Goal: Task Accomplishment & Management: Complete application form

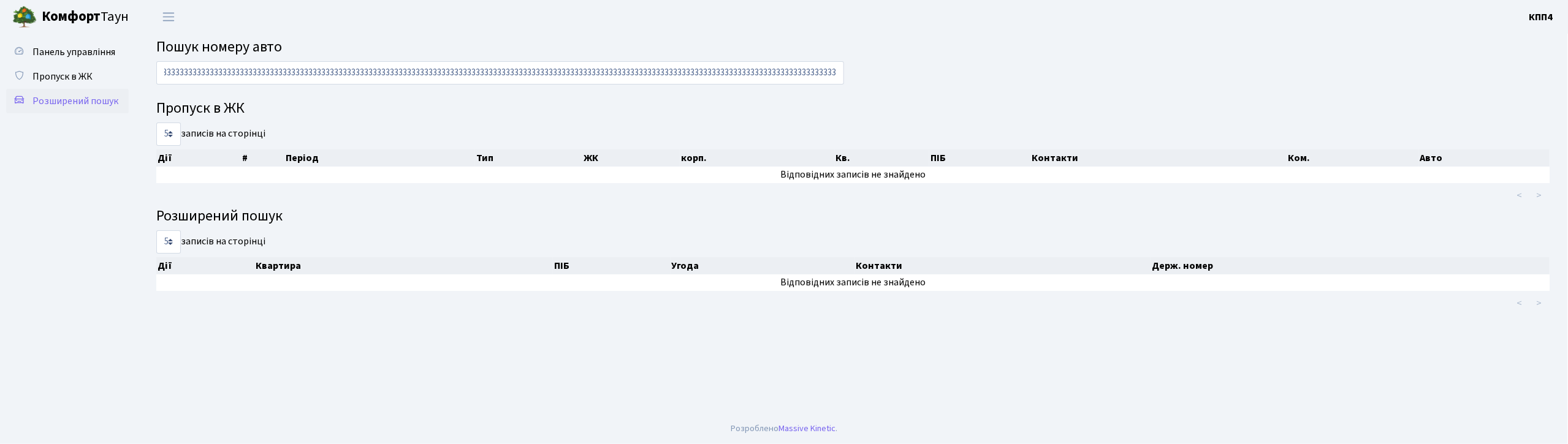
scroll to position [0, 302]
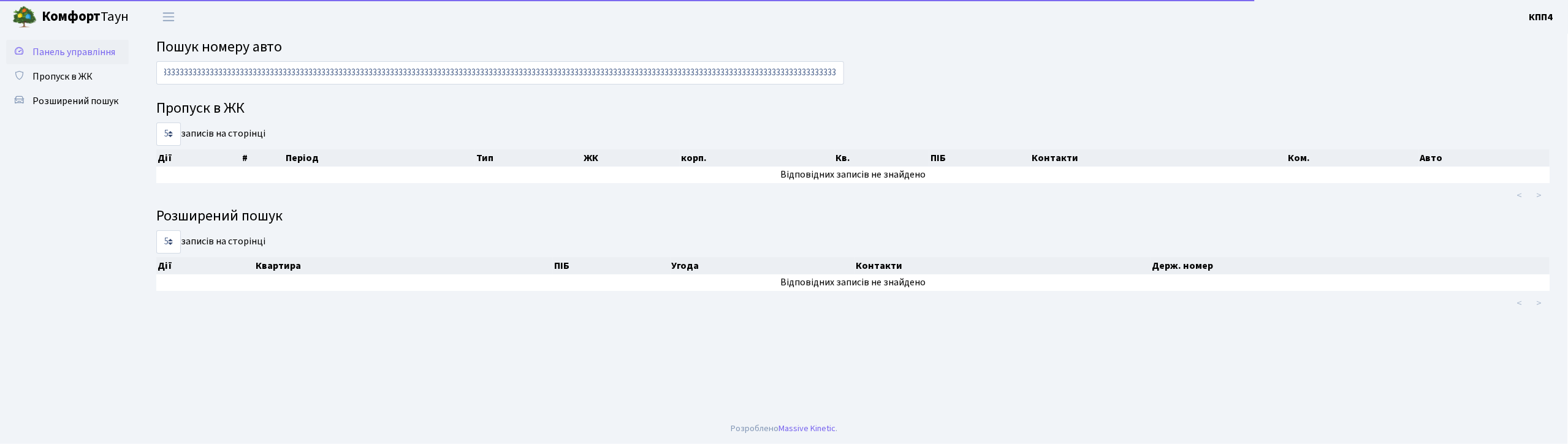
type input "4444444444444443333333333333333333333333333333333333333333333333333333333333333…"
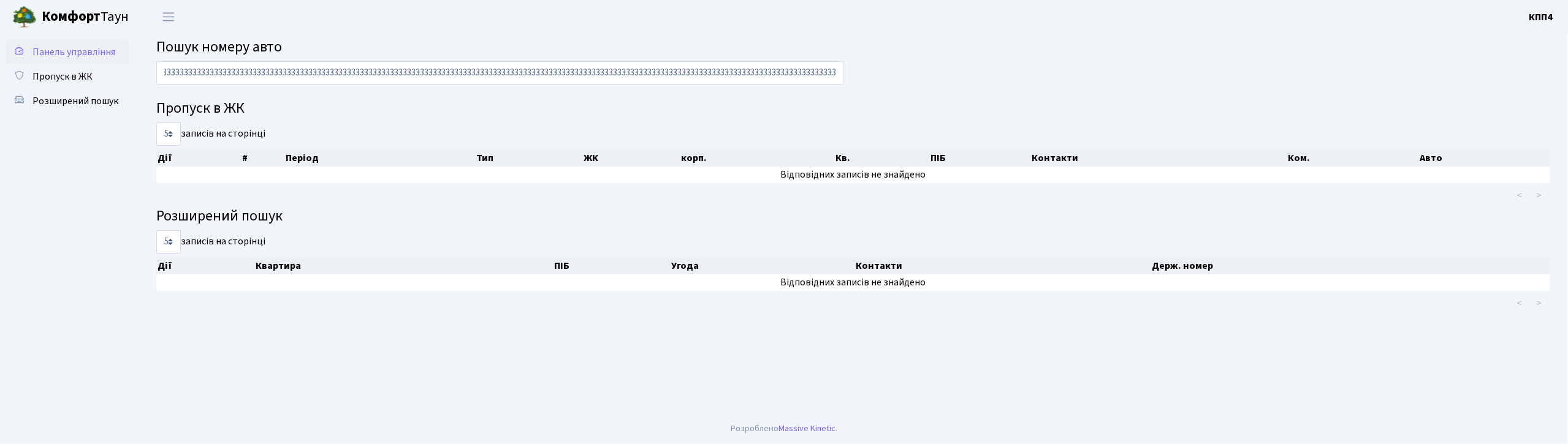
scroll to position [0, 0]
click at [50, 45] on span "Панель управління" at bounding box center [73, 52] width 83 height 14
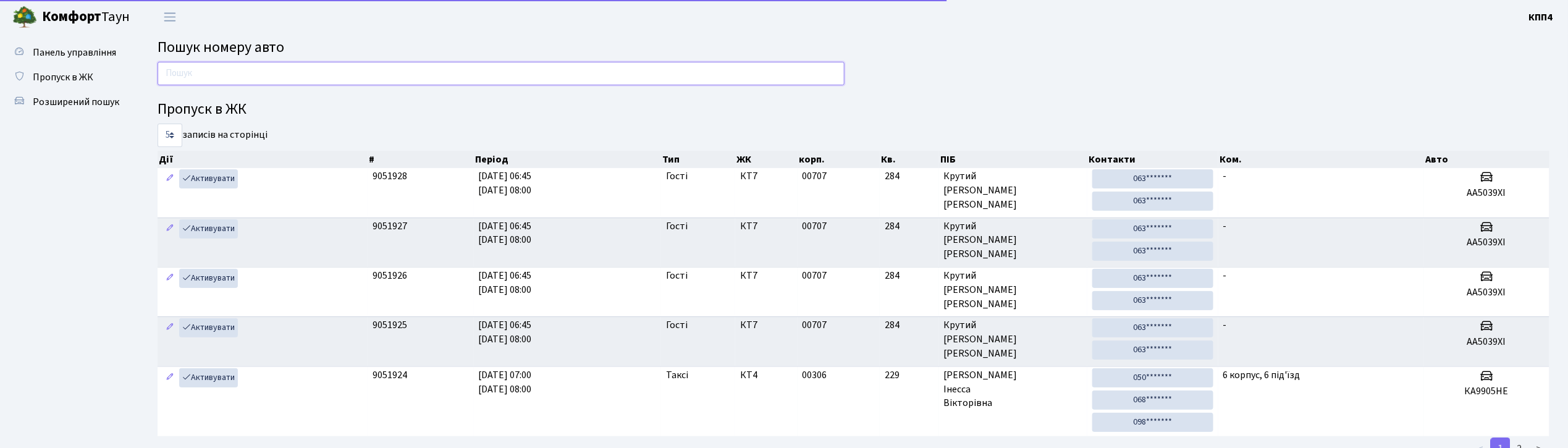
click at [177, 73] on input "text" at bounding box center [501, 74] width 687 height 24
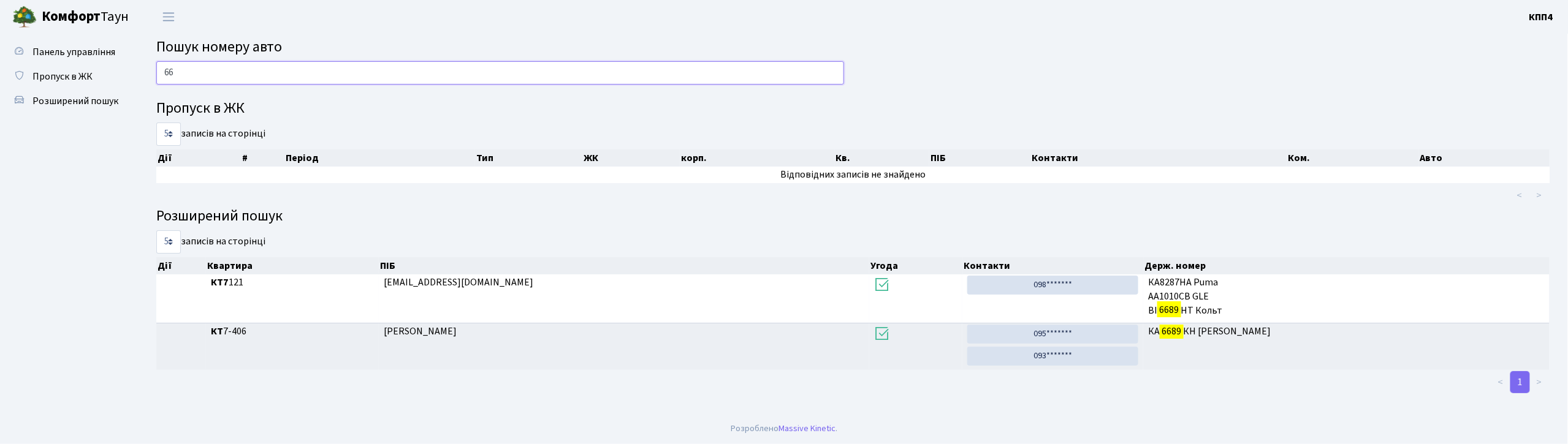
type input "6"
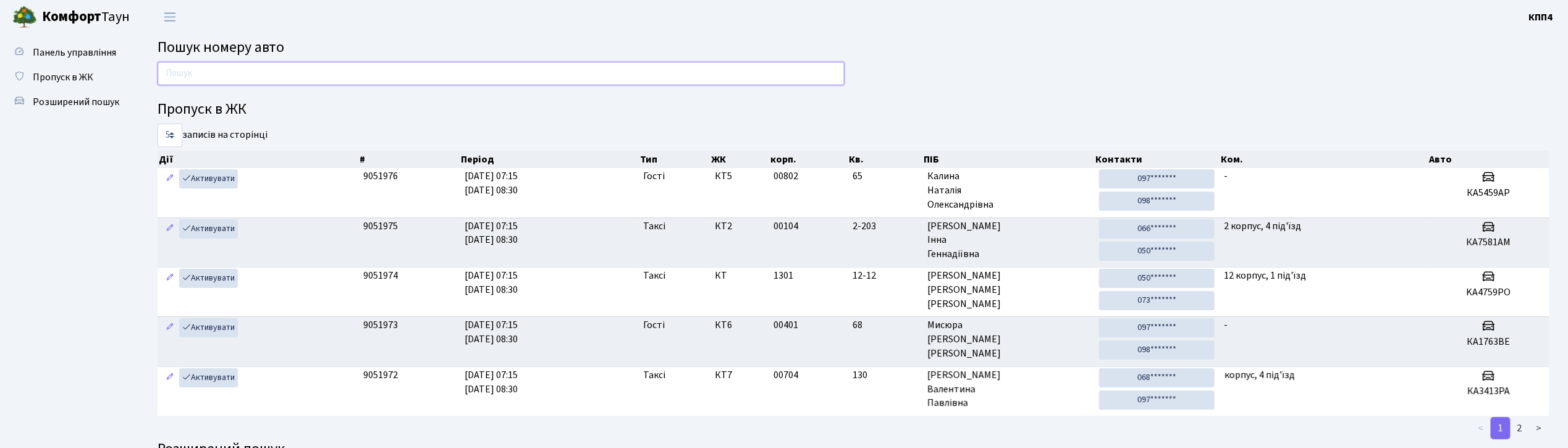
click at [544, 75] on input "text" at bounding box center [501, 74] width 687 height 24
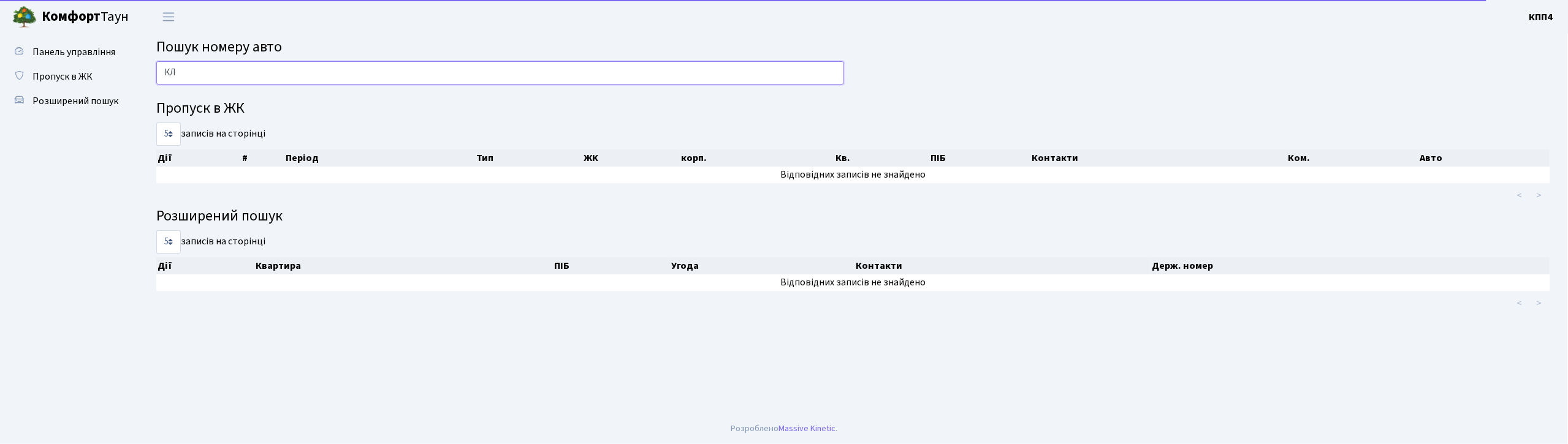
type input "К"
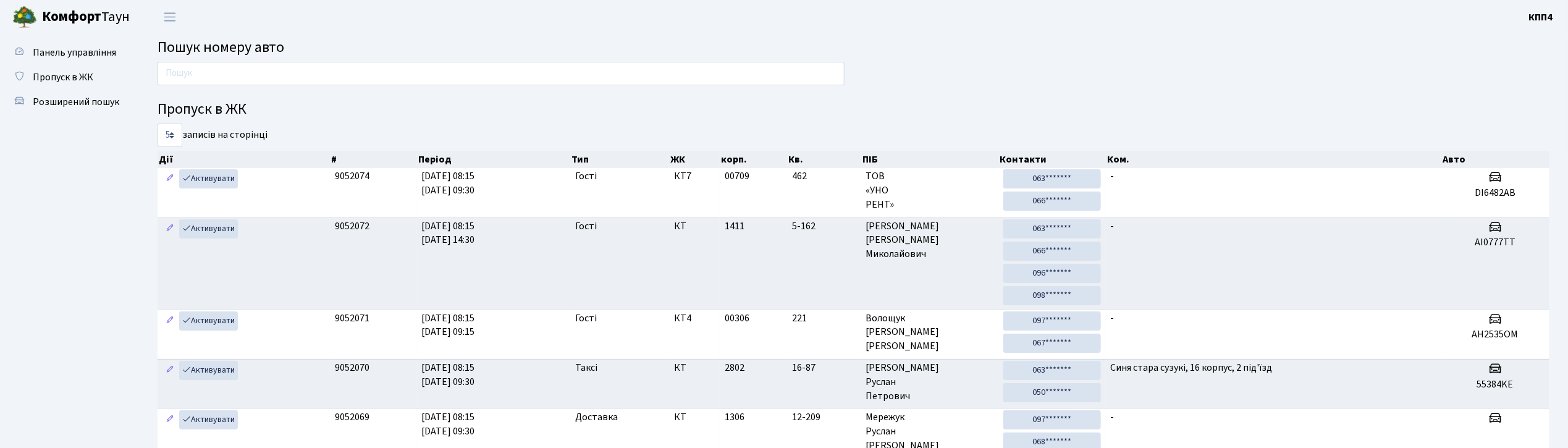
drag, startPoint x: 357, startPoint y: 23, endPoint x: 364, endPoint y: 23, distance: 7.0
click at [357, 23] on header "Комфорт Таун КПП4 Мій обліковий запис Вийти" at bounding box center [784, 17] width 1568 height 34
click at [334, 70] on input "text" at bounding box center [501, 74] width 687 height 24
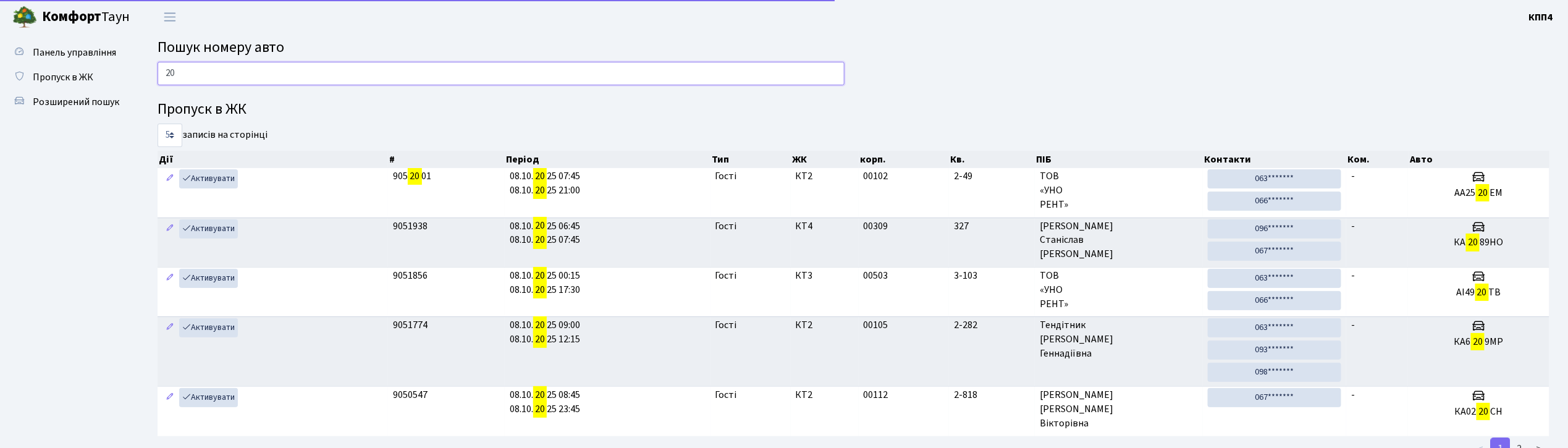
type input "2"
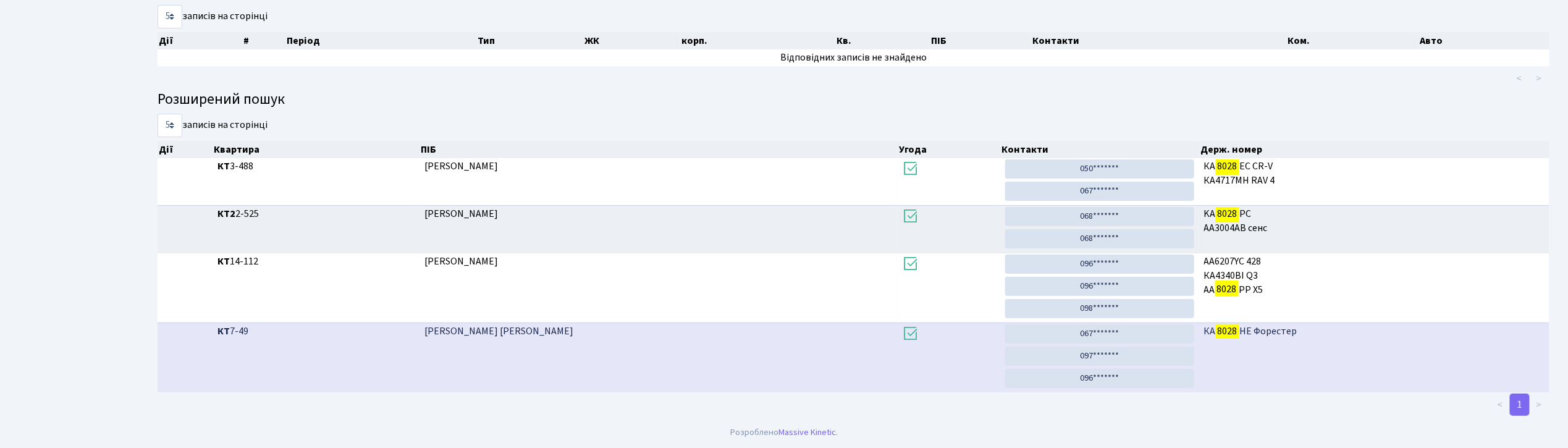
scroll to position [67, 0]
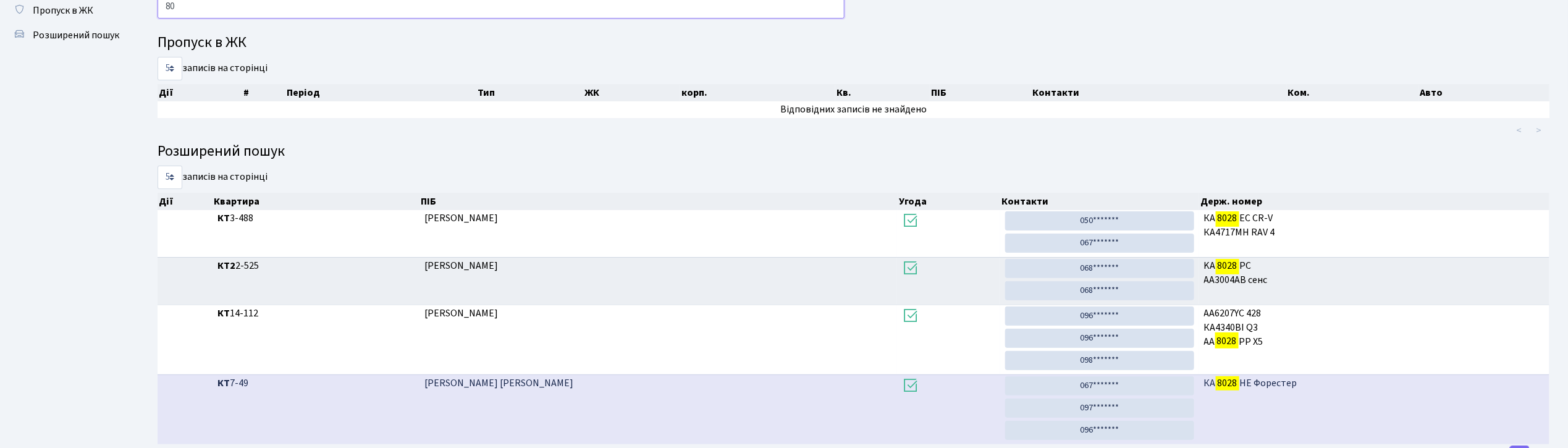
type input "8"
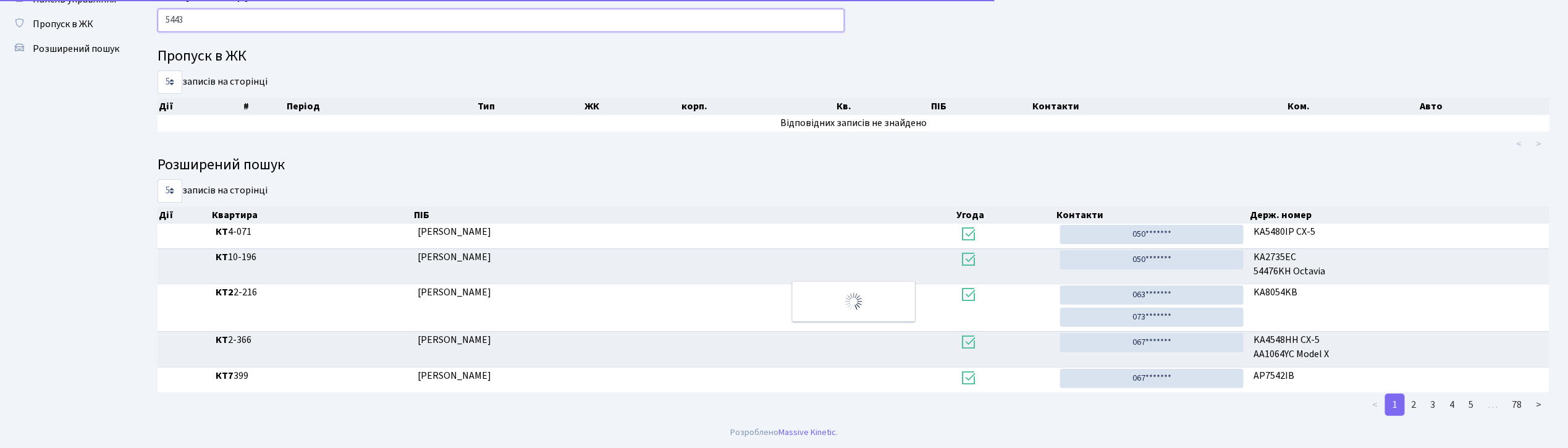
scroll to position [46, 0]
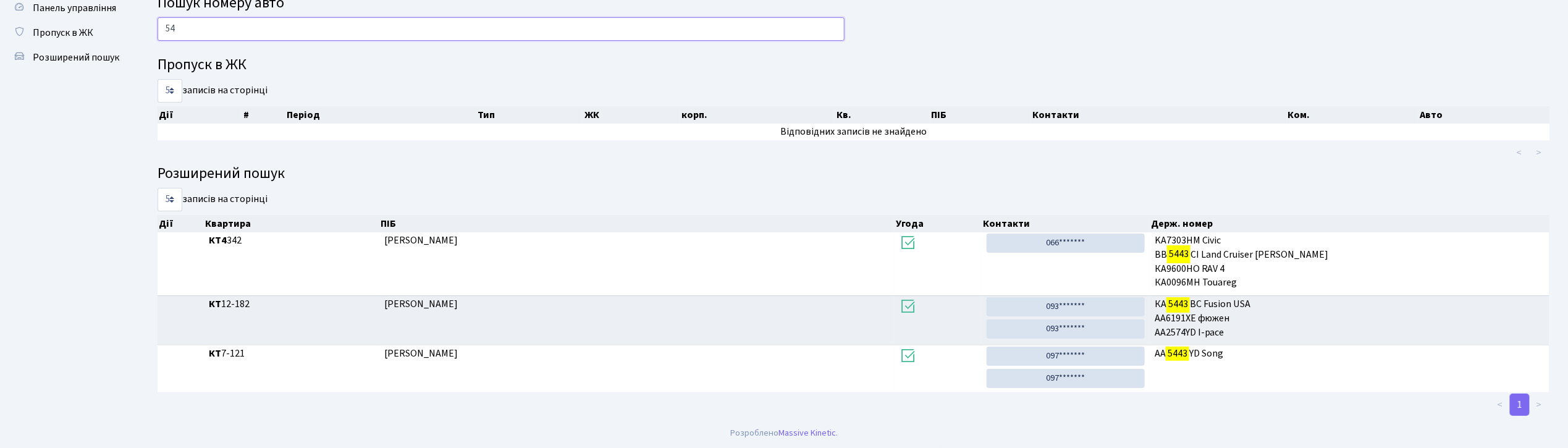
type input "5"
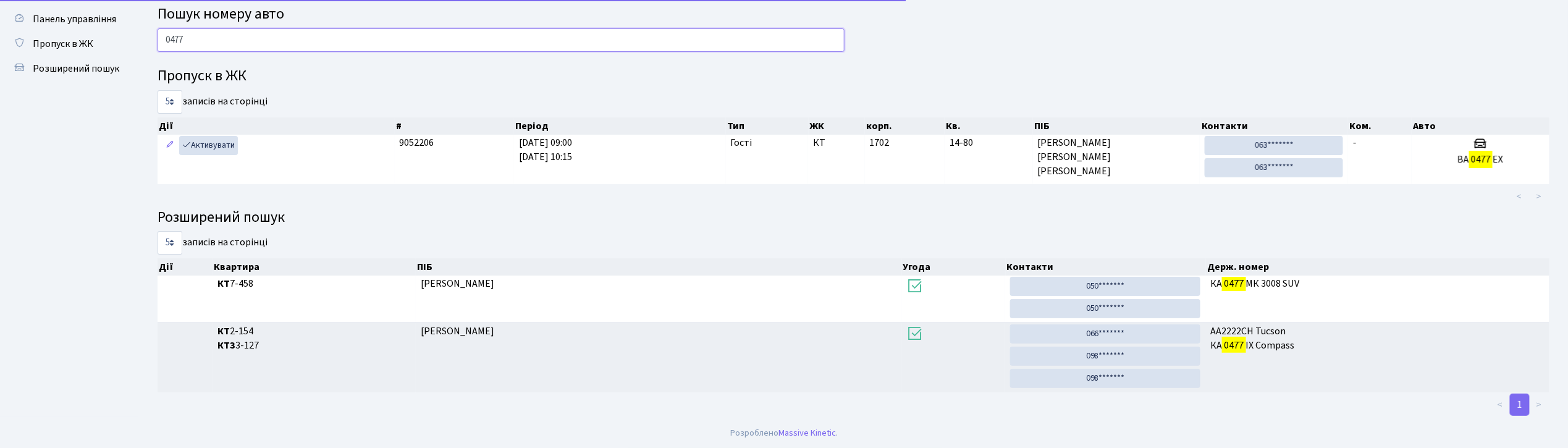
scroll to position [35, 0]
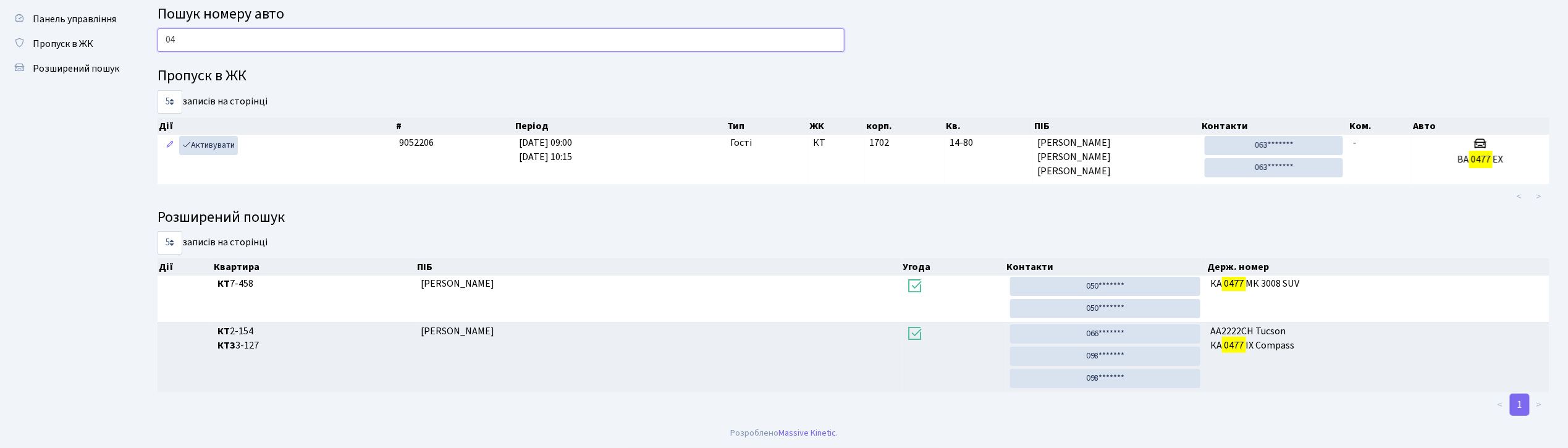
type input "0"
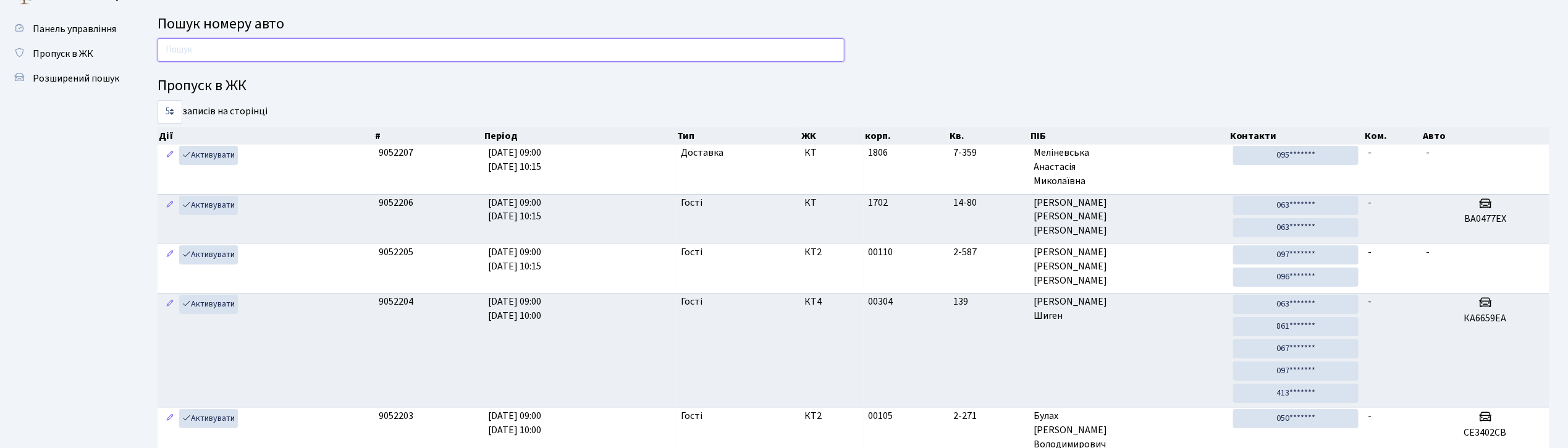
scroll to position [0, 0]
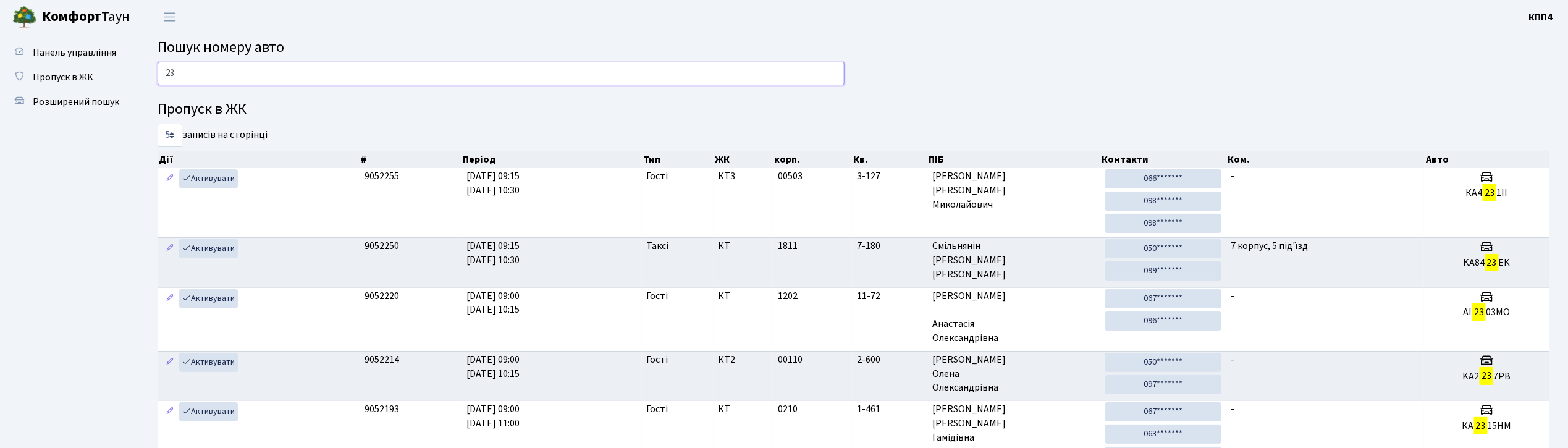
type input "2"
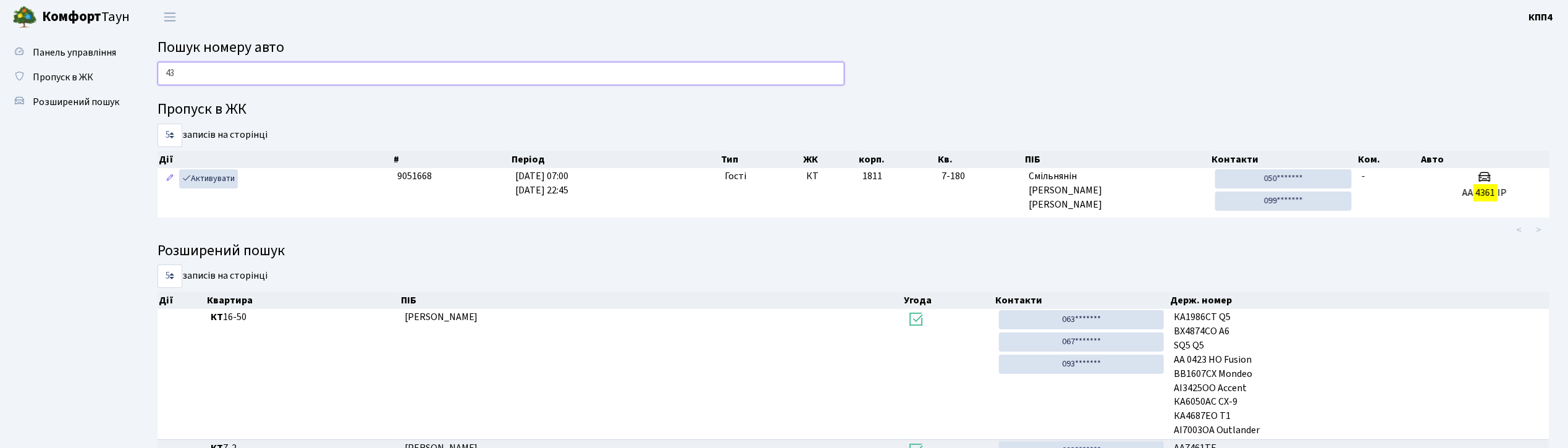
type input "4"
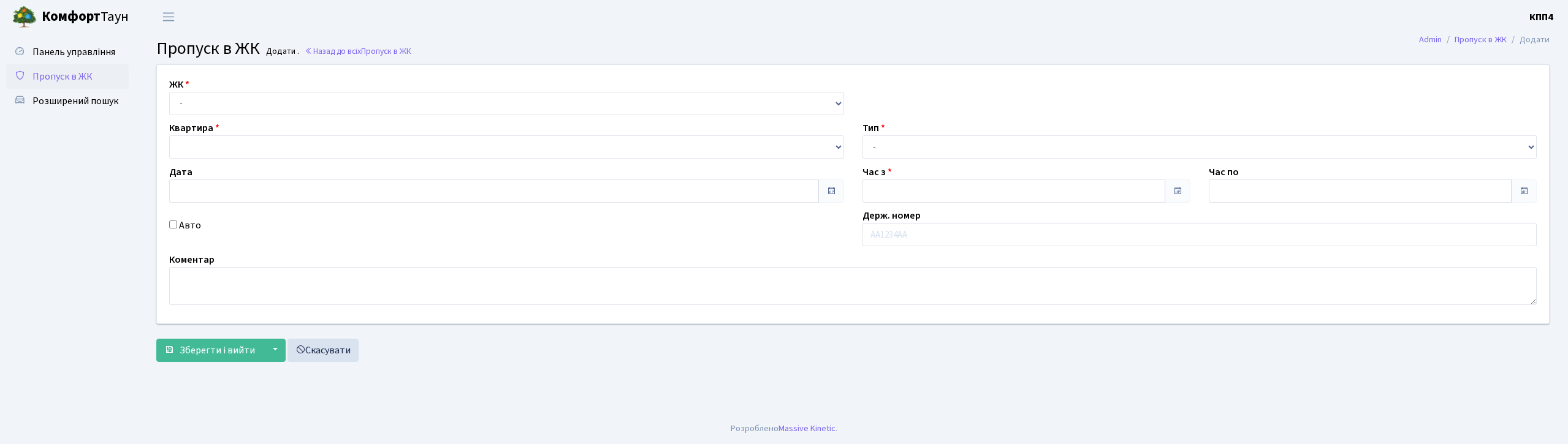
type input "[DATE]"
type input "06:45"
type input "08:00"
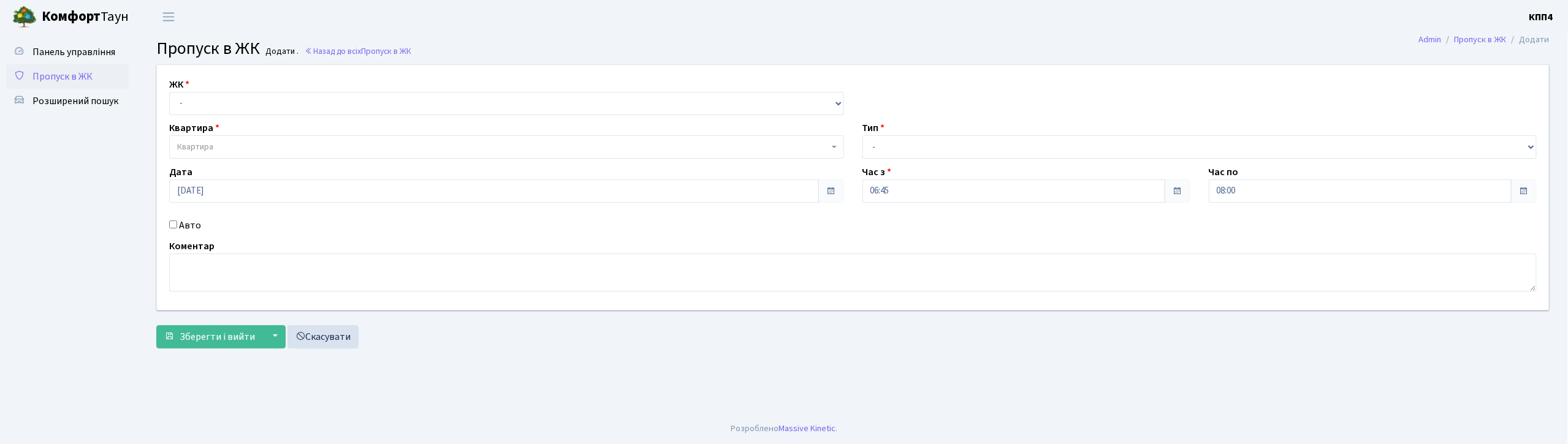
click at [172, 226] on input "Авто" at bounding box center [173, 224] width 8 height 8
checkbox input "true"
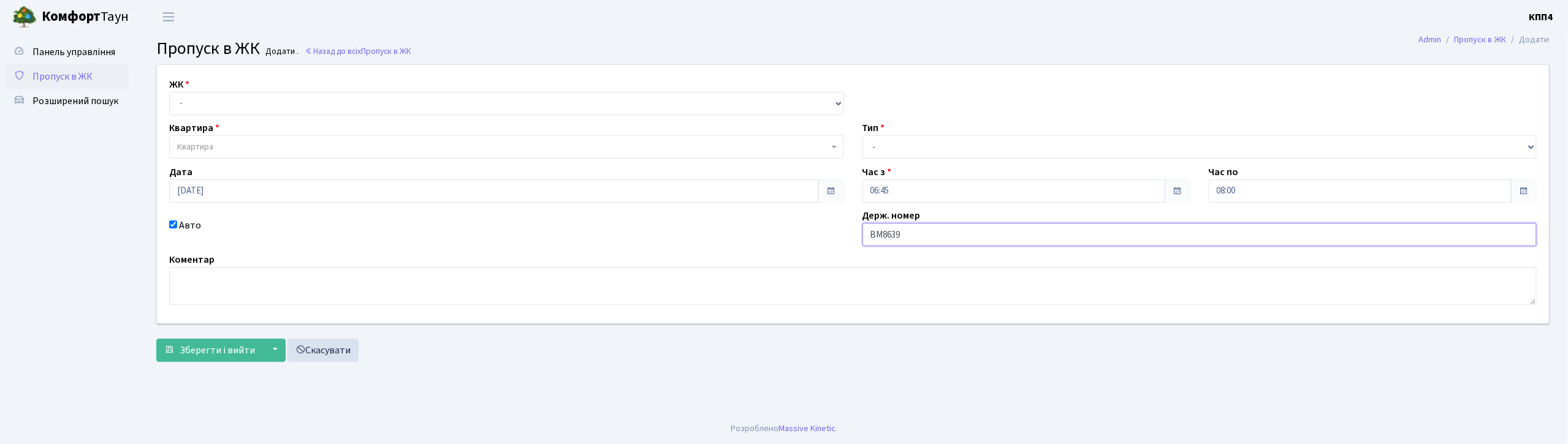
type input "ВМ8639АХ"
click at [234, 109] on select "- КТ, вул. Регенераторна, 4 КТ2, просп. Соборності, 17 КТ3, вул. Березнева, 16 …" at bounding box center [507, 103] width 675 height 23
select select "271"
click at [169, 92] on select "- КТ, вул. Регенераторна, 4 КТ2, просп. Соборності, 17 КТ3, вул. Березнева, 16 …" at bounding box center [507, 103] width 675 height 23
select select
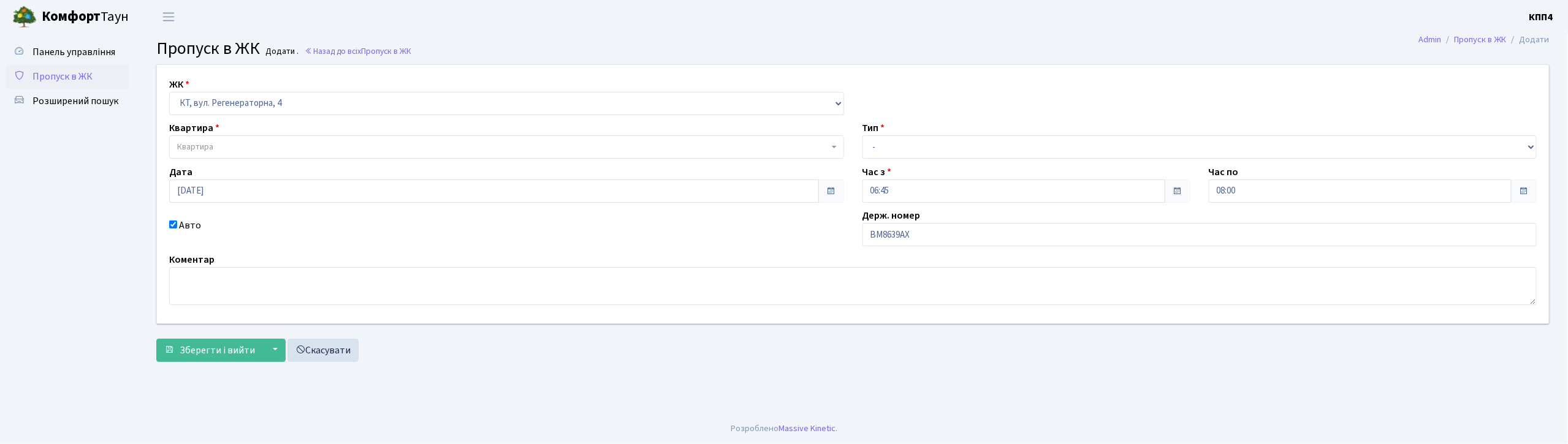
click at [227, 142] on span "Квартира" at bounding box center [503, 147] width 652 height 12
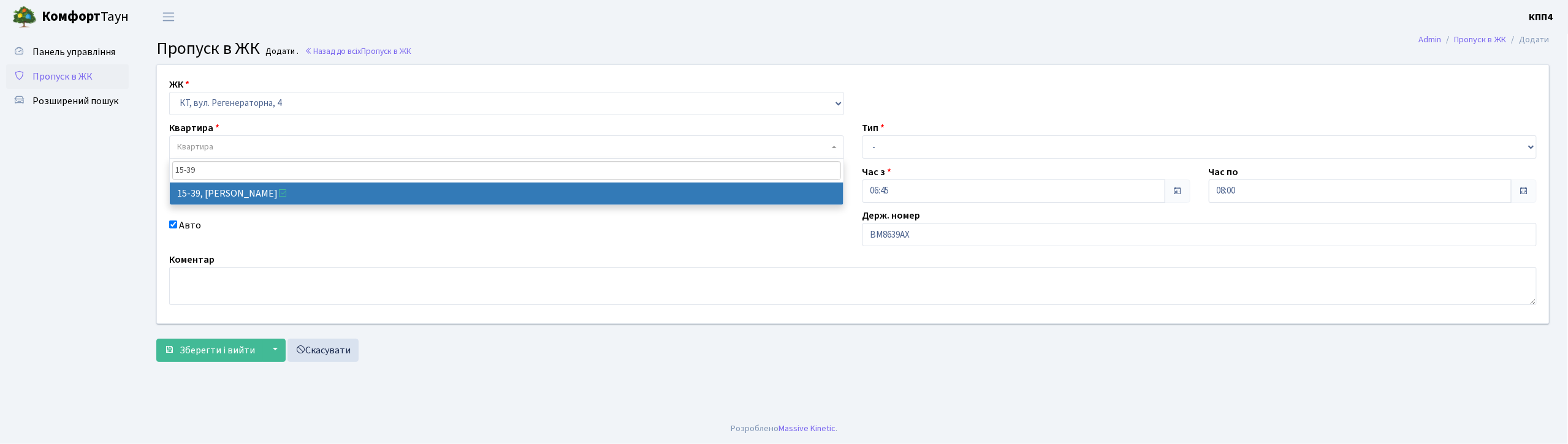
type input "15-39"
select select "8814"
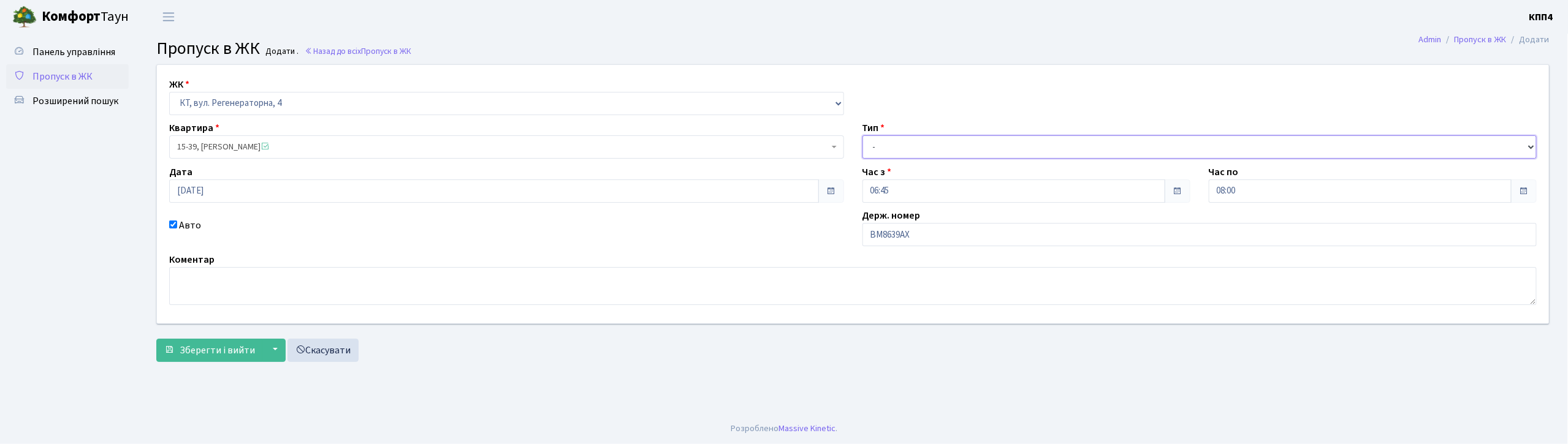
click at [898, 153] on select "- Доставка Таксі Гості Сервіс" at bounding box center [1199, 147] width 675 height 23
select select "2"
click at [862, 136] on select "- Доставка Таксі Гості Сервіс" at bounding box center [1199, 147] width 675 height 23
click at [205, 348] on span "Зберегти і вийти" at bounding box center [217, 351] width 76 height 14
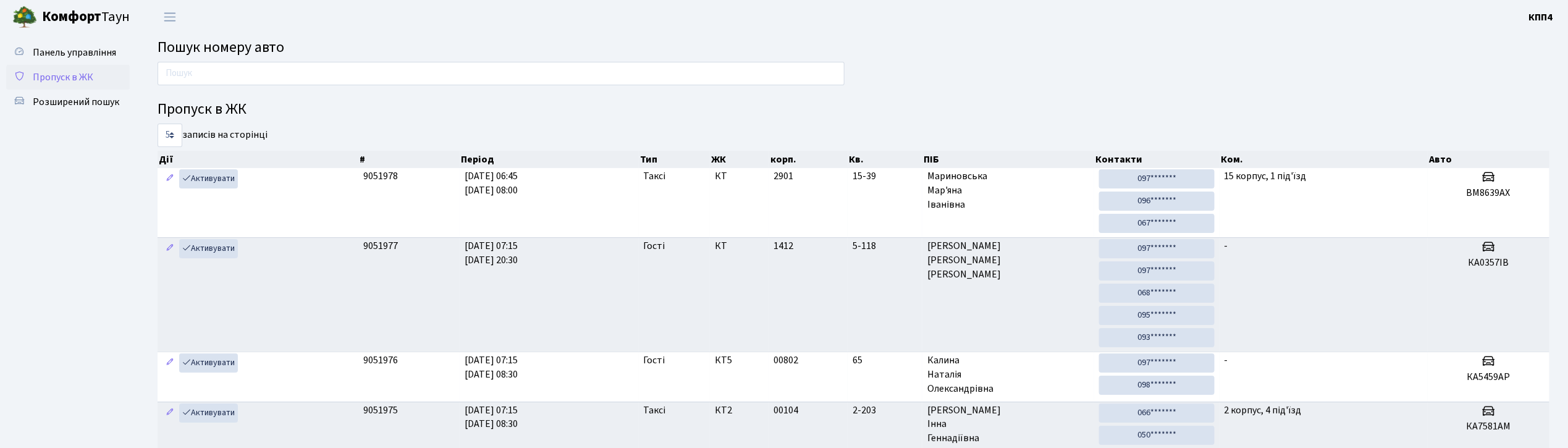
click at [76, 77] on span "Пропуск в ЖК" at bounding box center [62, 77] width 60 height 14
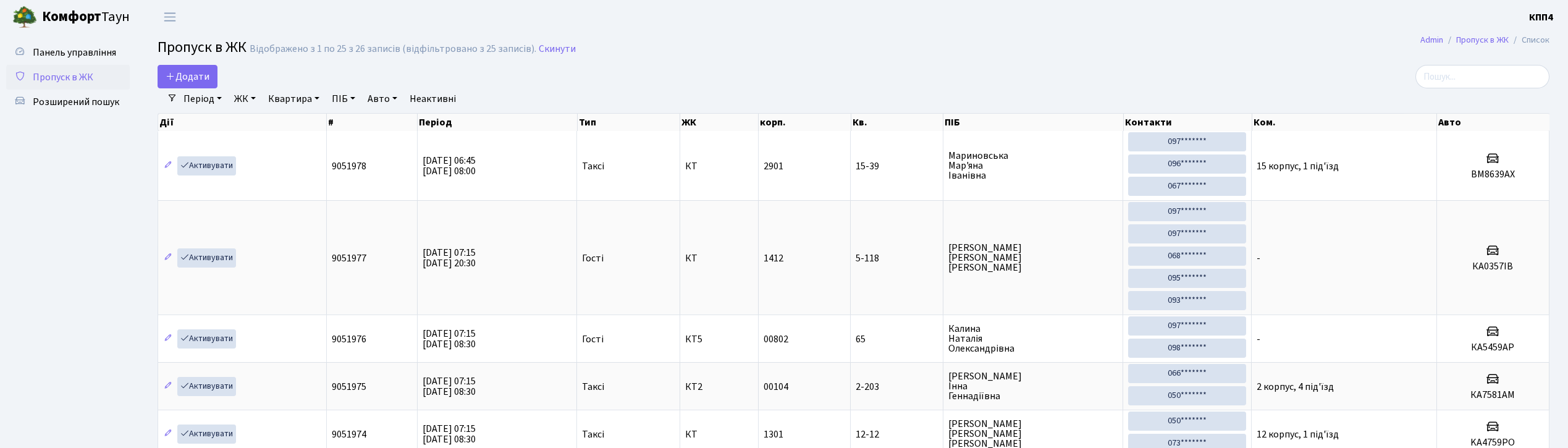
select select "25"
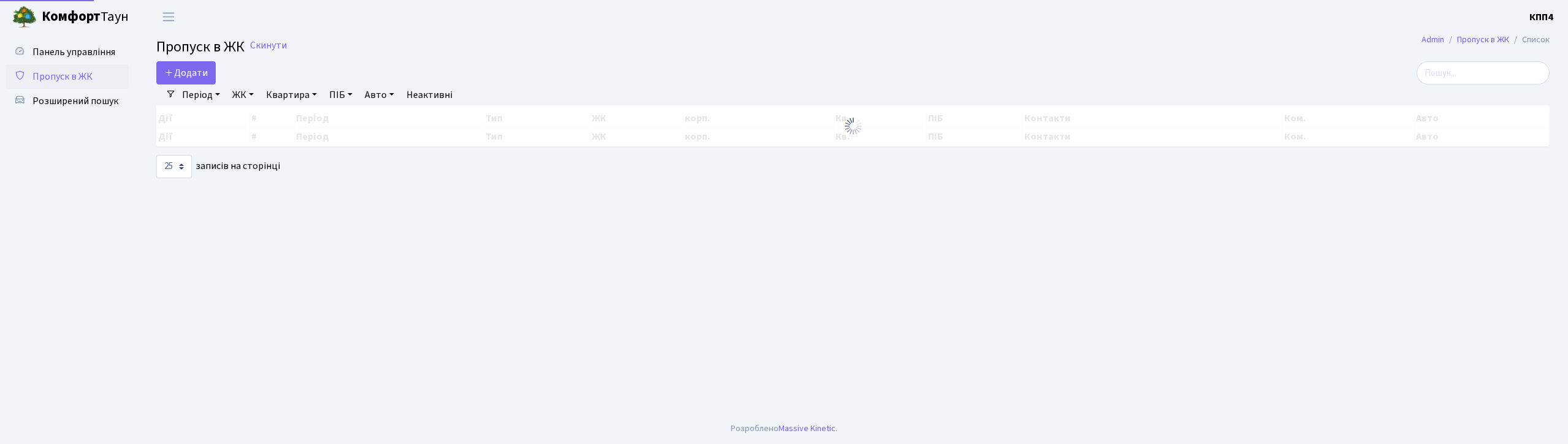
select select "25"
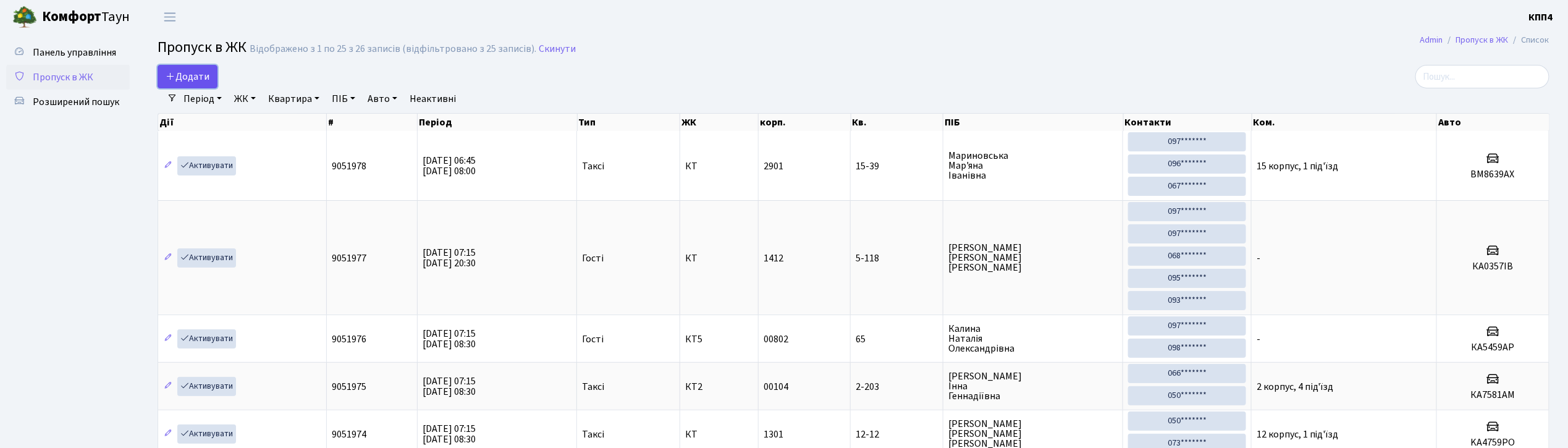
click at [196, 68] on link "Додати" at bounding box center [187, 76] width 60 height 24
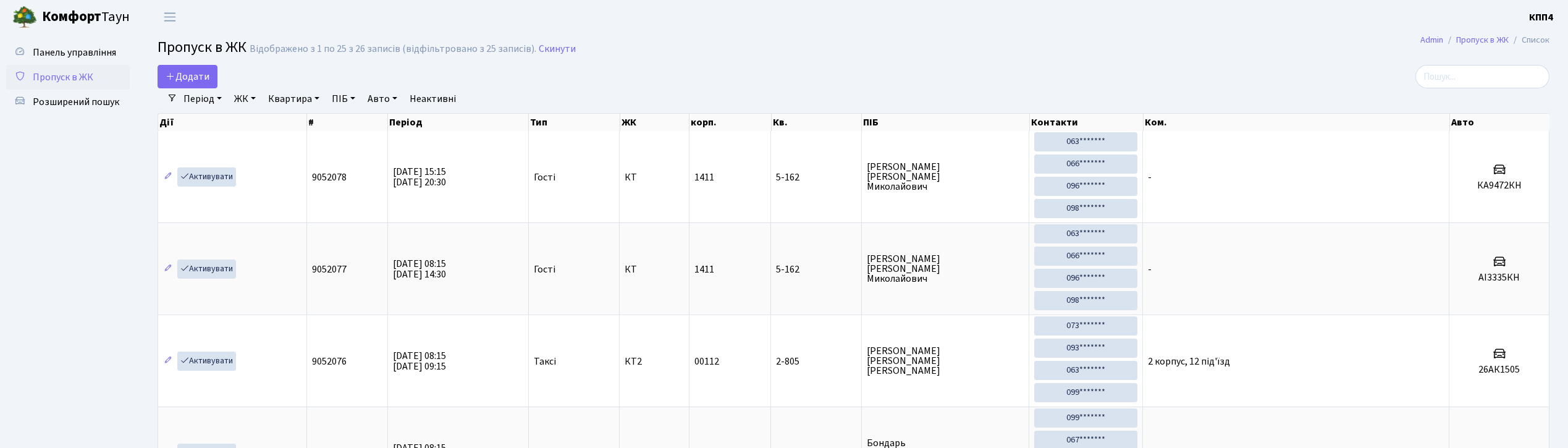
select select "25"
click at [186, 80] on span "Додати" at bounding box center [187, 77] width 44 height 14
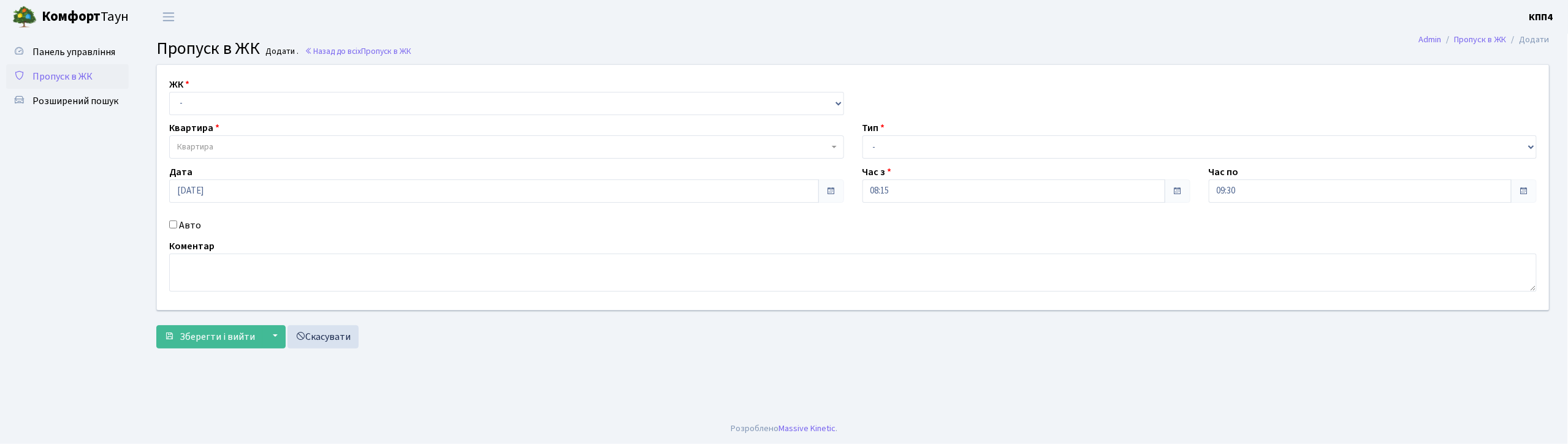
click at [176, 226] on input "Авто" at bounding box center [173, 224] width 8 height 8
checkbox input "true"
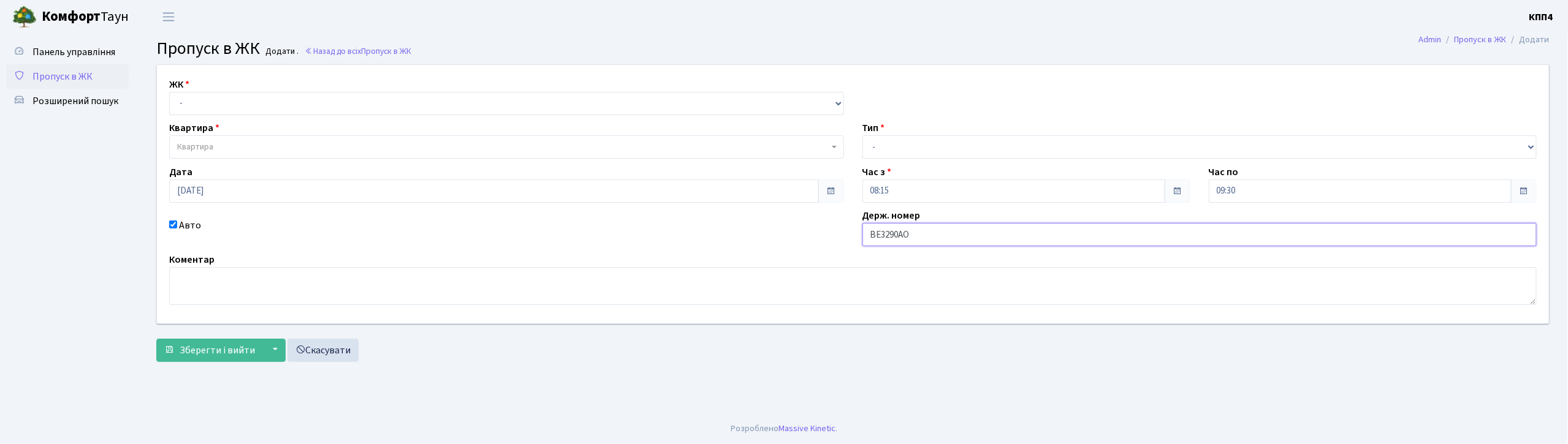
type input "ВЕ3290АО"
drag, startPoint x: 329, startPoint y: 99, endPoint x: 327, endPoint y: 113, distance: 14.1
click at [329, 99] on select "- КТ, вул. Регенераторна, 4 КТ2, просп. Соборності, 17 КТ3, вул. Березнева, 16 …" at bounding box center [507, 103] width 675 height 23
click at [169, 92] on select "- КТ, вул. Регенераторна, 4 КТ2, просп. Соборності, 17 КТ3, вул. Березнева, 16 …" at bounding box center [507, 103] width 675 height 23
drag, startPoint x: 337, startPoint y: 101, endPoint x: 332, endPoint y: 113, distance: 13.0
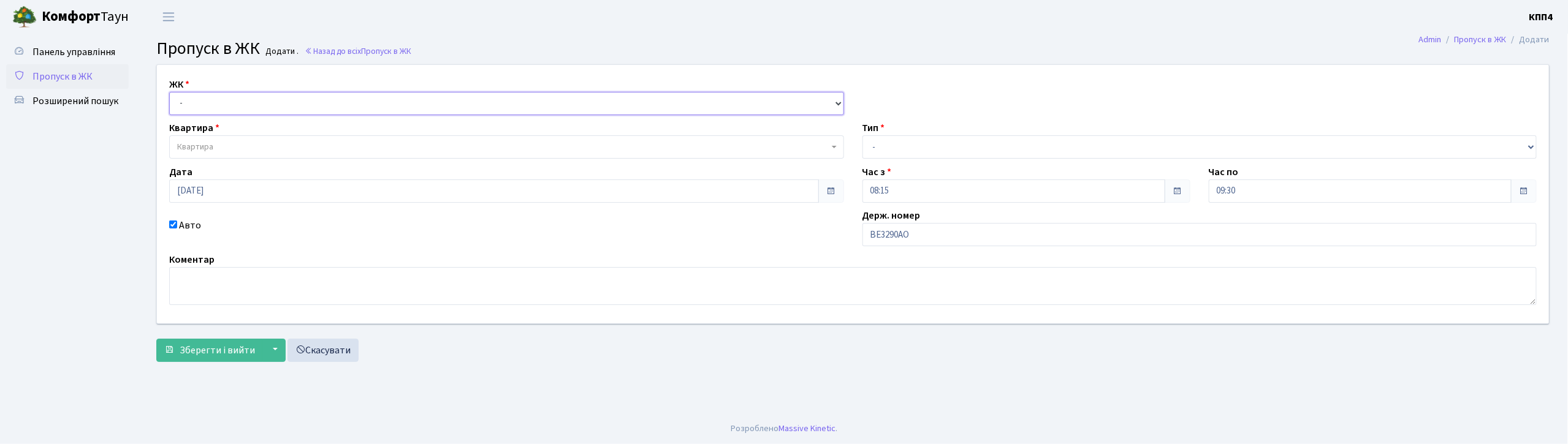
click at [337, 101] on select "- КТ, вул. Регенераторна, 4 КТ2, просп. Соборності, 17 КТ3, вул. Березнева, 16 …" at bounding box center [507, 103] width 675 height 23
select select "271"
click at [169, 92] on select "- КТ, вул. Регенераторна, 4 КТ2, просп. Соборності, 17 КТ3, вул. Березнева, 16 …" at bounding box center [507, 103] width 675 height 23
select select
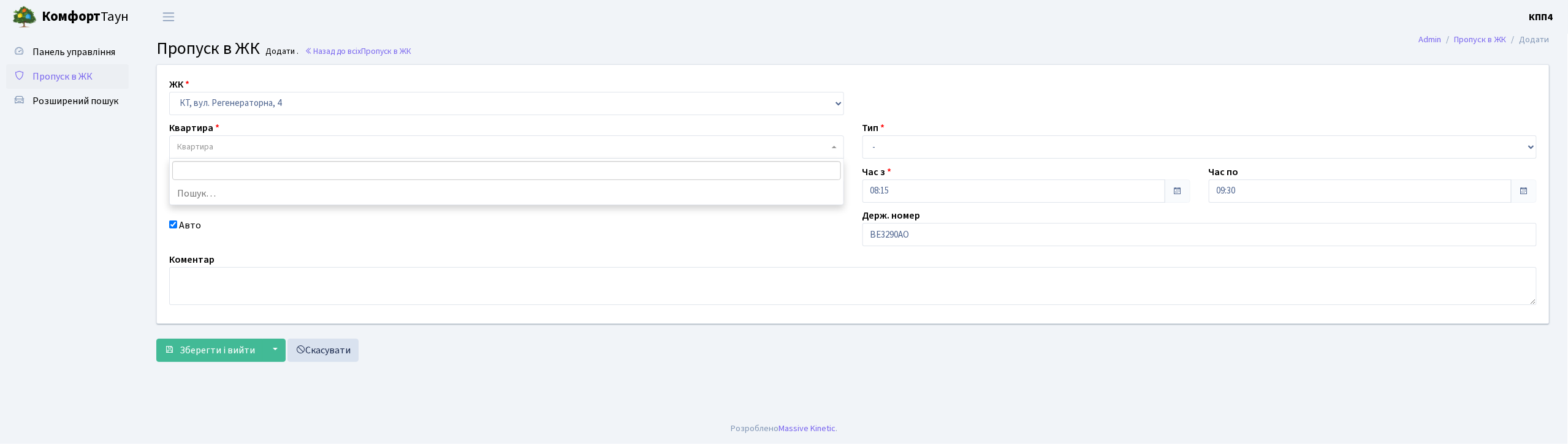
click at [323, 141] on span "Квартира" at bounding box center [503, 147] width 652 height 12
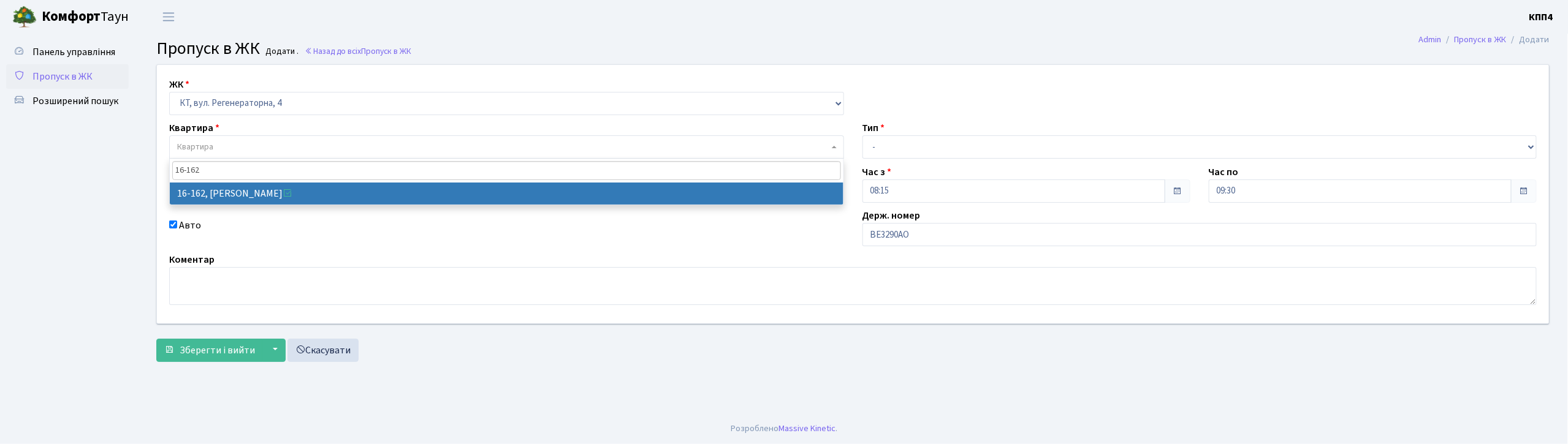
type input "16-162"
select select "8723"
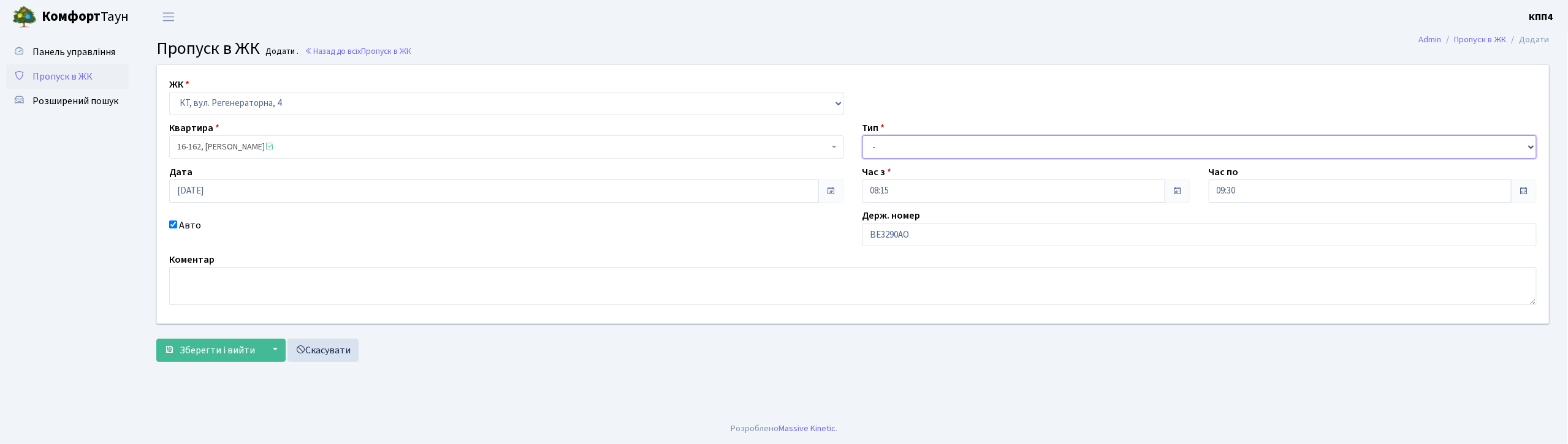
click at [967, 143] on select "- Доставка Таксі Гості Сервіс" at bounding box center [1199, 147] width 675 height 23
select select "3"
click at [862, 136] on select "- Доставка Таксі Гості Сервіс" at bounding box center [1199, 147] width 675 height 23
click at [215, 348] on span "Зберегти і вийти" at bounding box center [217, 351] width 76 height 14
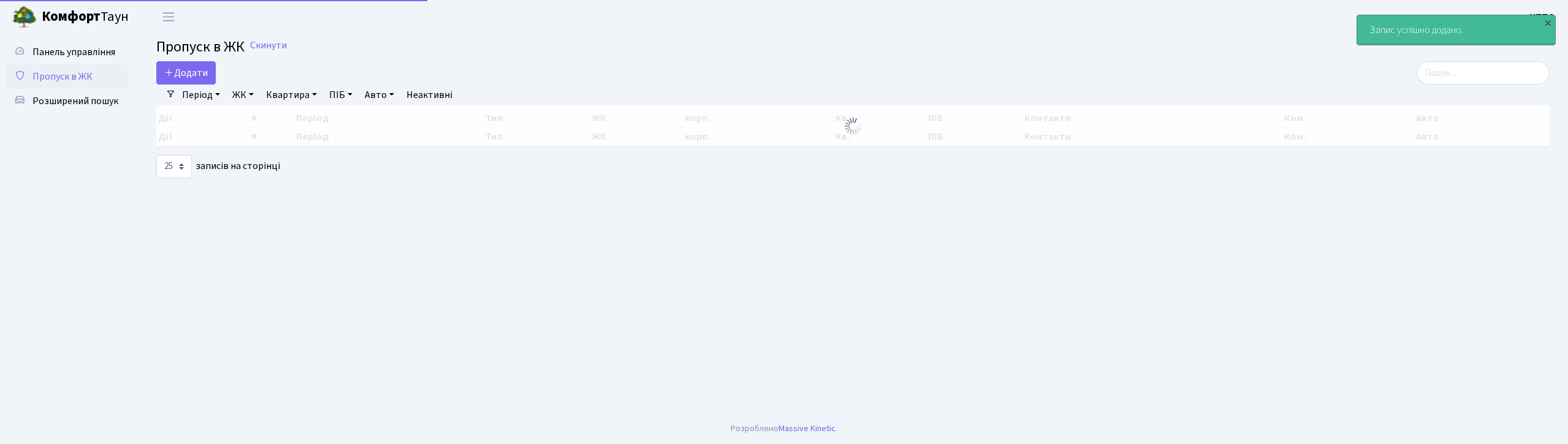
select select "25"
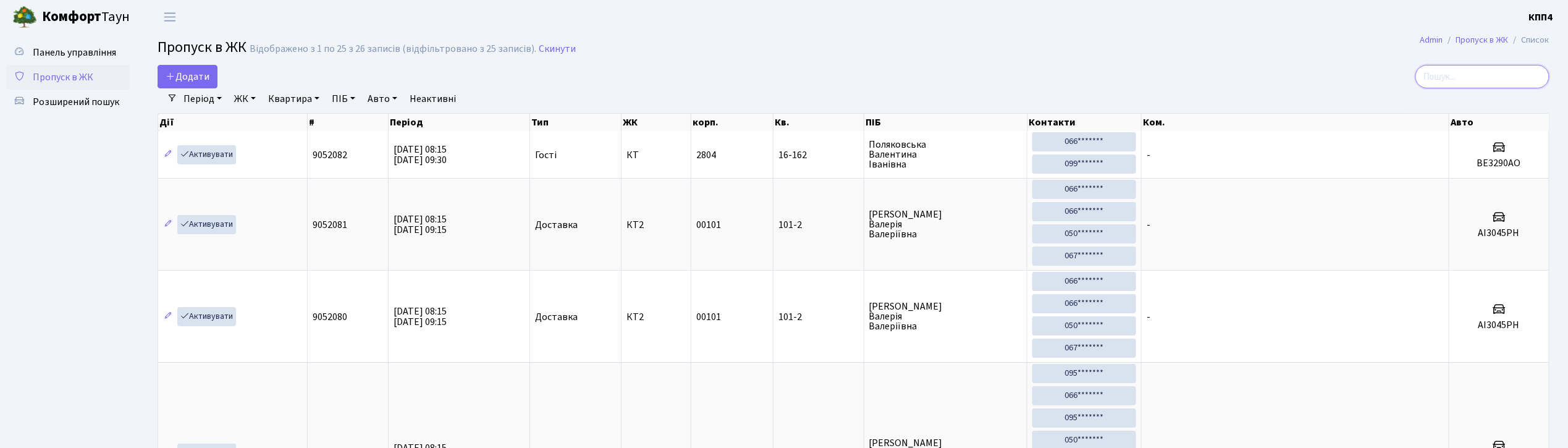
click at [1504, 73] on input "search" at bounding box center [1482, 76] width 134 height 24
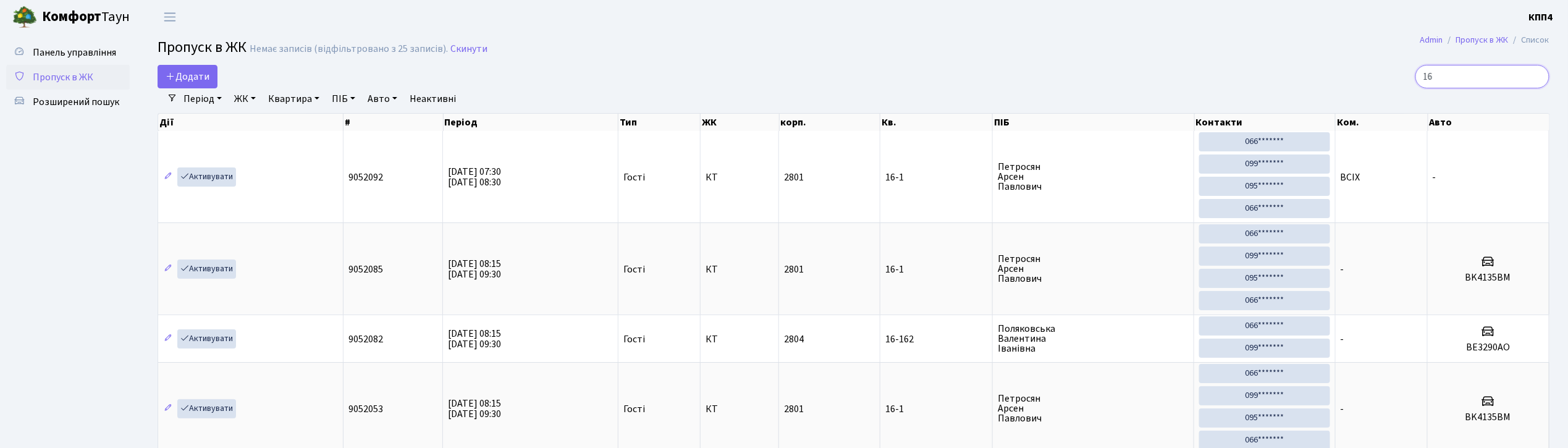
type input "1"
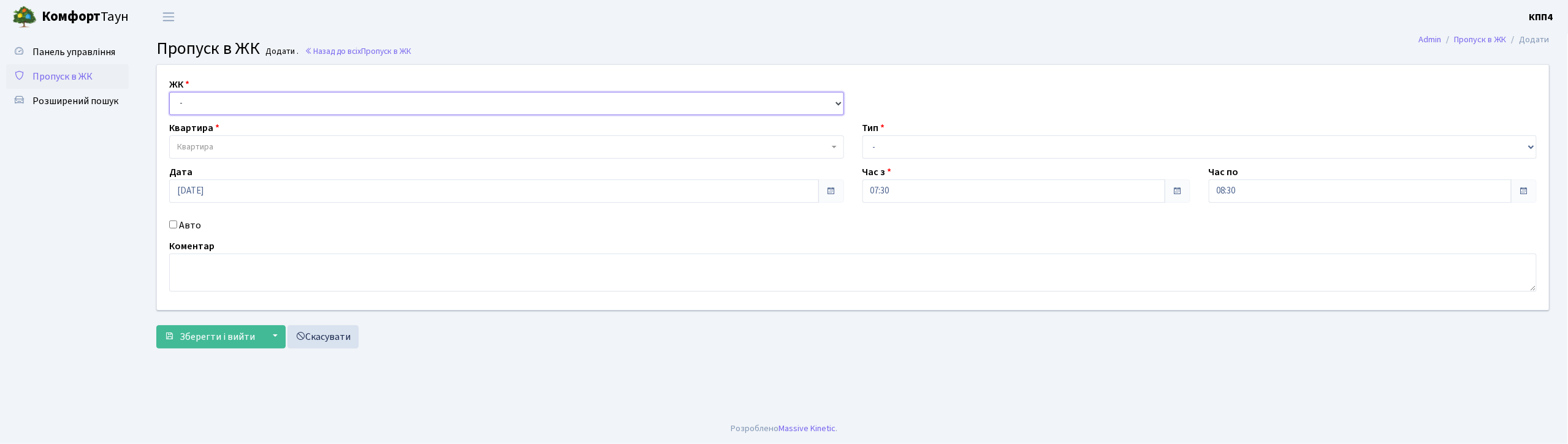
drag, startPoint x: 246, startPoint y: 108, endPoint x: 238, endPoint y: 114, distance: 10.0
click at [246, 108] on select "- КТ, вул. Регенераторна, 4 КТ2, просп. Соборності, 17 КТ3, вул. Березнева, 16 …" at bounding box center [507, 103] width 675 height 23
select select "271"
click at [169, 92] on select "- КТ, вул. Регенераторна, 4 КТ2, просп. Соборності, 17 КТ3, вул. Березнева, 16 …" at bounding box center [507, 103] width 675 height 23
select select
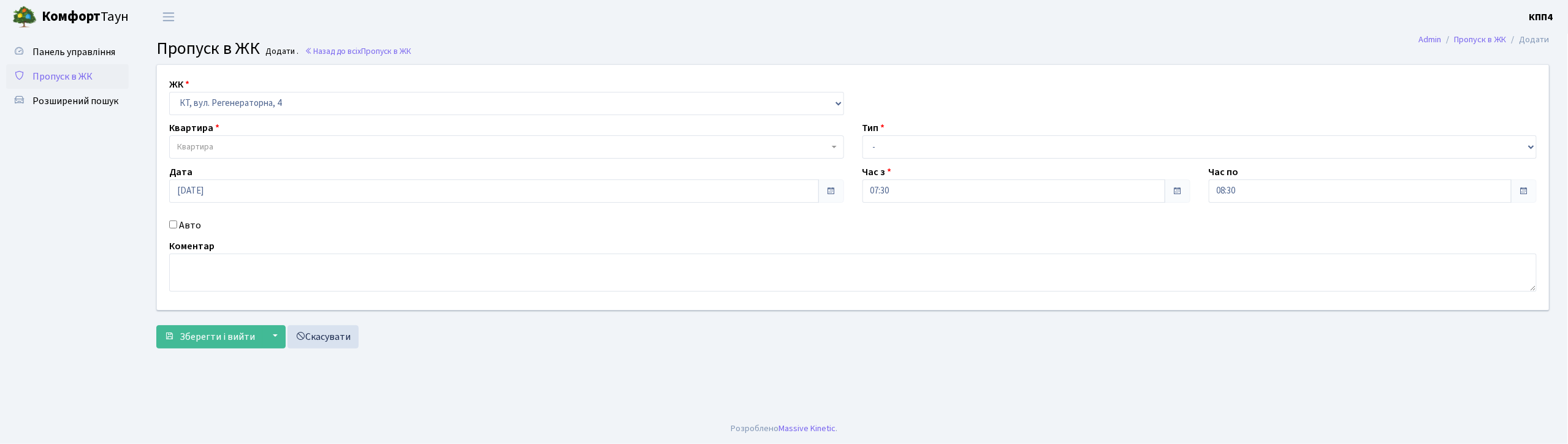
click at [206, 147] on span "Квартира" at bounding box center [196, 147] width 37 height 12
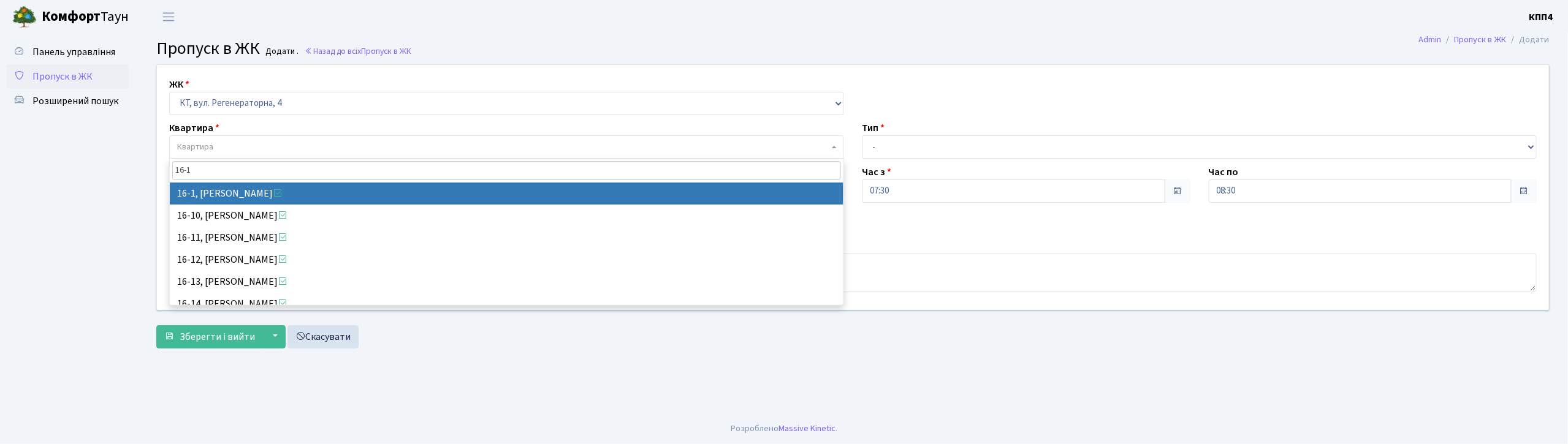
type input "16-1"
select select "8562"
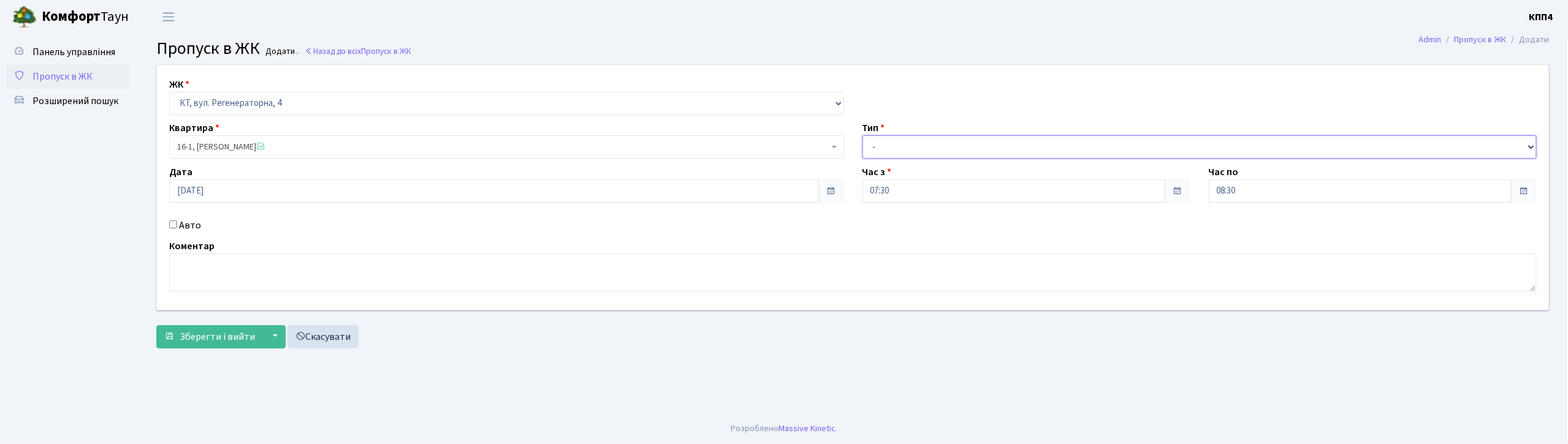
click at [898, 143] on select "- Доставка Таксі Гості Сервіс" at bounding box center [1199, 147] width 675 height 23
select select "3"
click at [862, 136] on select "- Доставка Таксі Гості Сервіс" at bounding box center [1199, 147] width 675 height 23
click at [380, 278] on textarea at bounding box center [854, 273] width 1368 height 38
type textarea "ВСІХ"
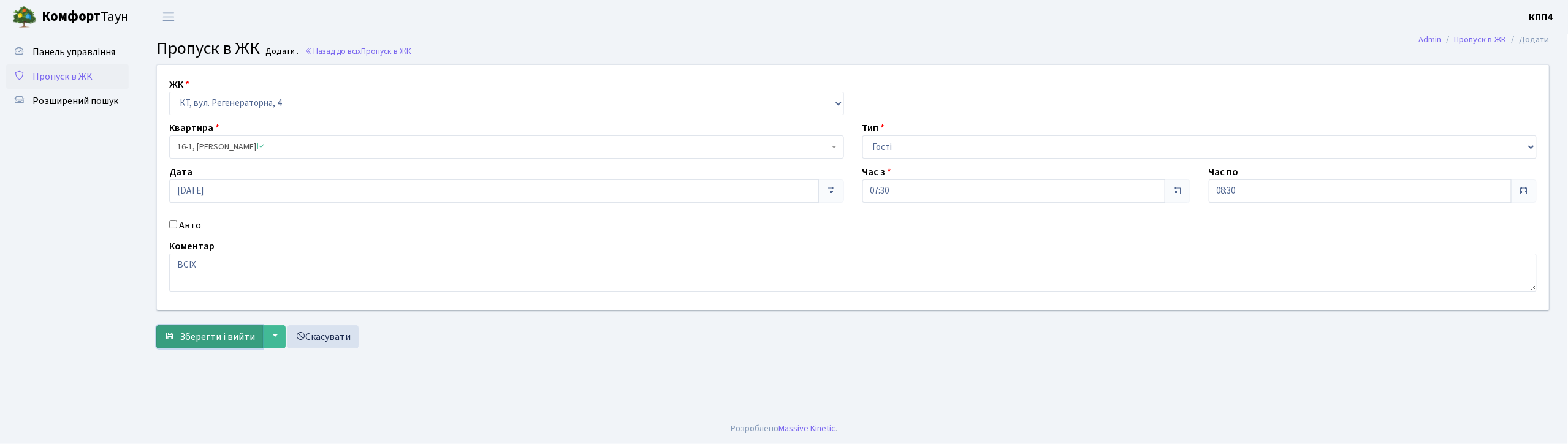
click at [202, 339] on span "Зберегти і вийти" at bounding box center [217, 337] width 76 height 14
click at [169, 226] on input "Авто" at bounding box center [173, 224] width 8 height 8
checkbox input "true"
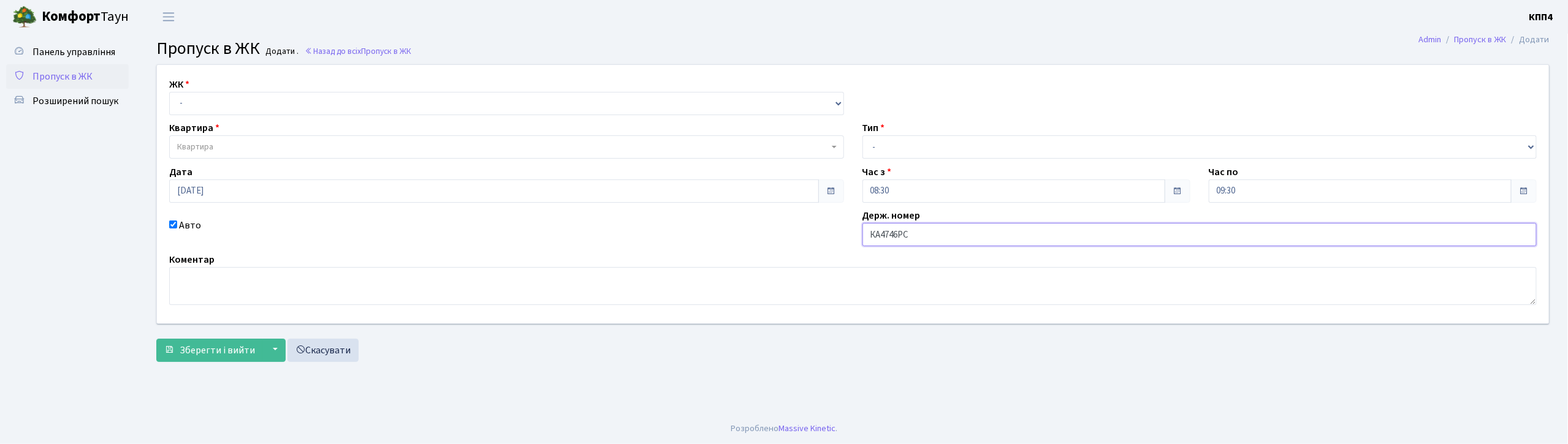
type input "КА4746РС"
click at [992, 149] on select "- Доставка Таксі Гості Сервіс" at bounding box center [1199, 147] width 675 height 23
select select "2"
click at [862, 136] on select "- Доставка Таксі Гості Сервіс" at bounding box center [1199, 147] width 675 height 23
drag, startPoint x: 519, startPoint y: 103, endPoint x: 513, endPoint y: 111, distance: 10.0
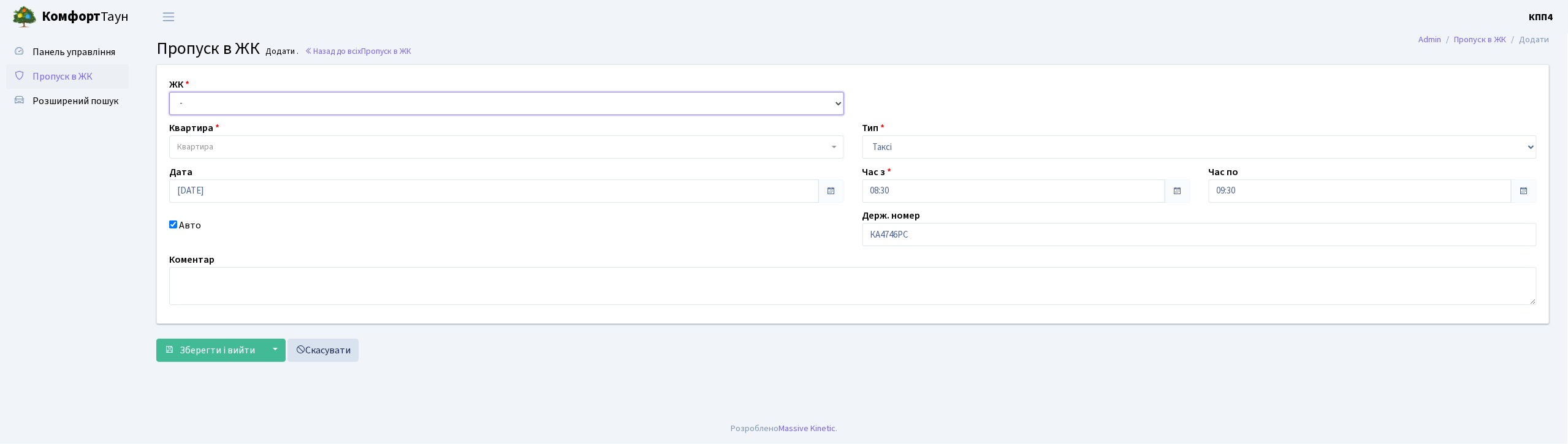
click at [519, 103] on select "- КТ, вул. Регенераторна, 4 КТ2, просп. [STREET_ADDRESS] [STREET_ADDRESS] [PERS…" at bounding box center [507, 103] width 675 height 23
select select "271"
click at [169, 92] on select "- КТ, вул. Регенераторна, 4 КТ2, просп. [STREET_ADDRESS] [STREET_ADDRESS] [PERS…" at bounding box center [507, 103] width 675 height 23
select select
click at [498, 145] on span "Квартира" at bounding box center [503, 147] width 652 height 12
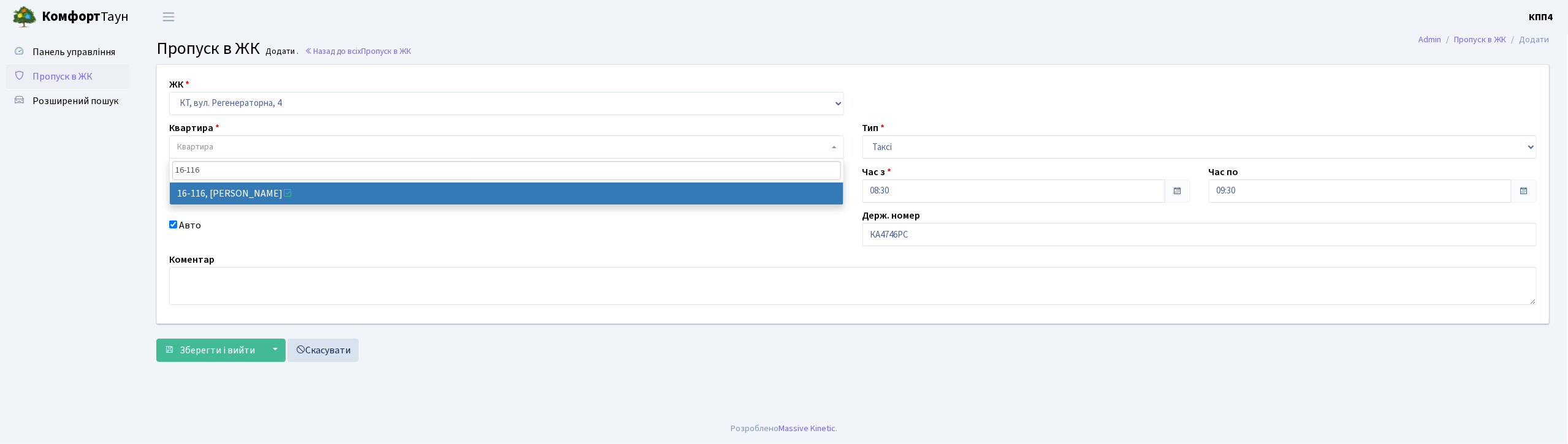
type input "16-116"
select select "8677"
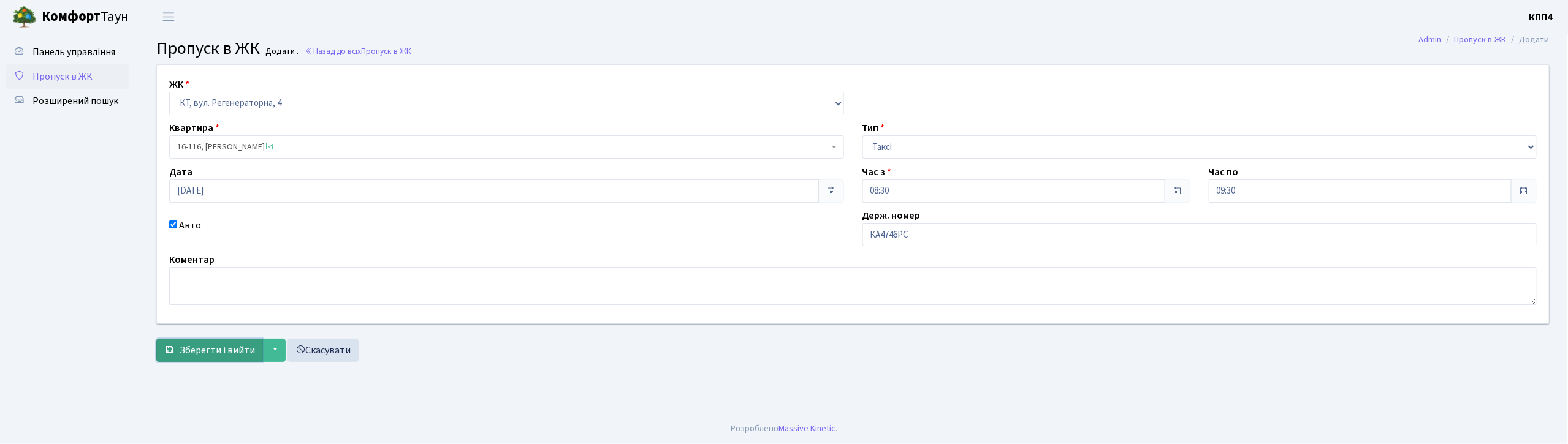
click at [211, 351] on span "Зберегти і вийти" at bounding box center [217, 351] width 76 height 14
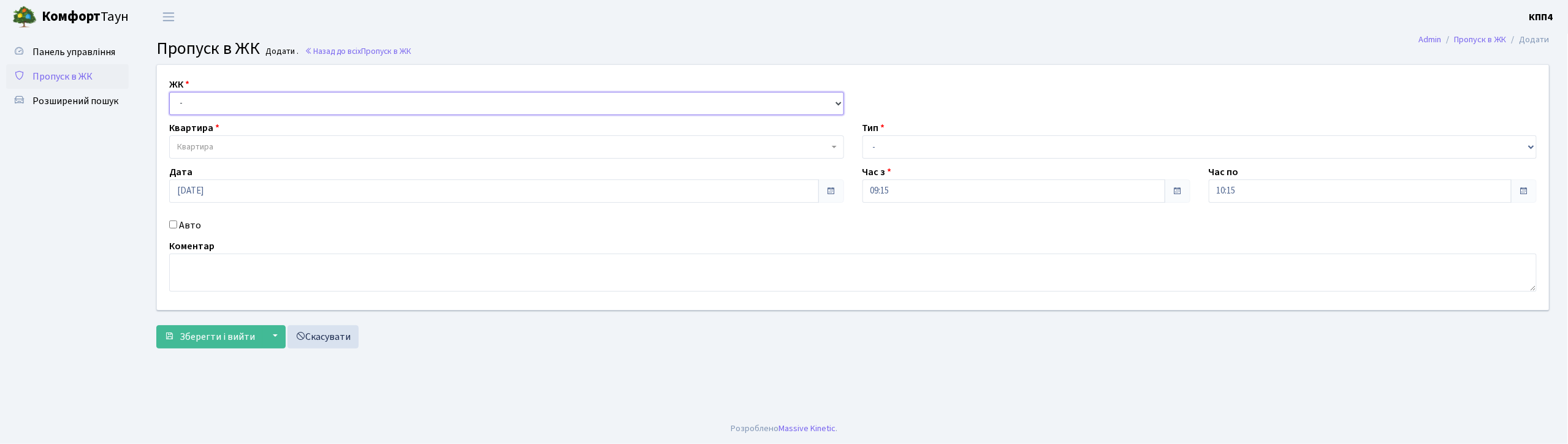
click at [281, 99] on select "- КТ, вул. Регенераторна, 4 КТ2, просп. [STREET_ADDRESS] [STREET_ADDRESS] [PERS…" at bounding box center [507, 103] width 675 height 23
select select "271"
click at [169, 92] on select "- КТ, вул. Регенераторна, 4 КТ2, просп. [STREET_ADDRESS] [STREET_ADDRESS] [PERS…" at bounding box center [507, 103] width 675 height 23
select select
click at [173, 222] on input "Авто" at bounding box center [173, 224] width 8 height 8
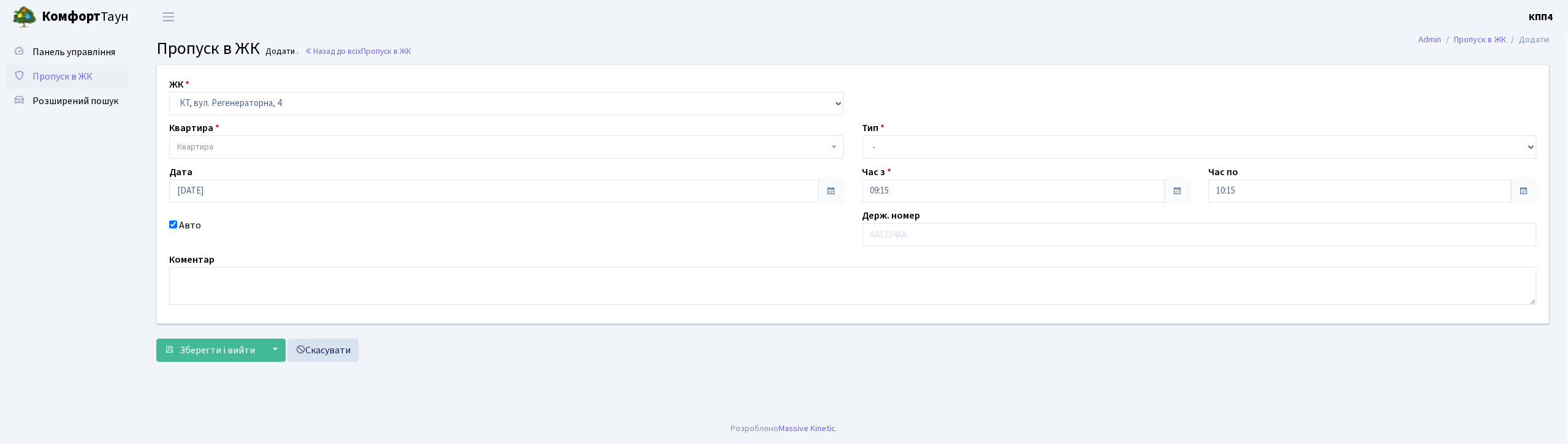
click at [169, 227] on input "Авто" at bounding box center [173, 224] width 8 height 8
checkbox input "false"
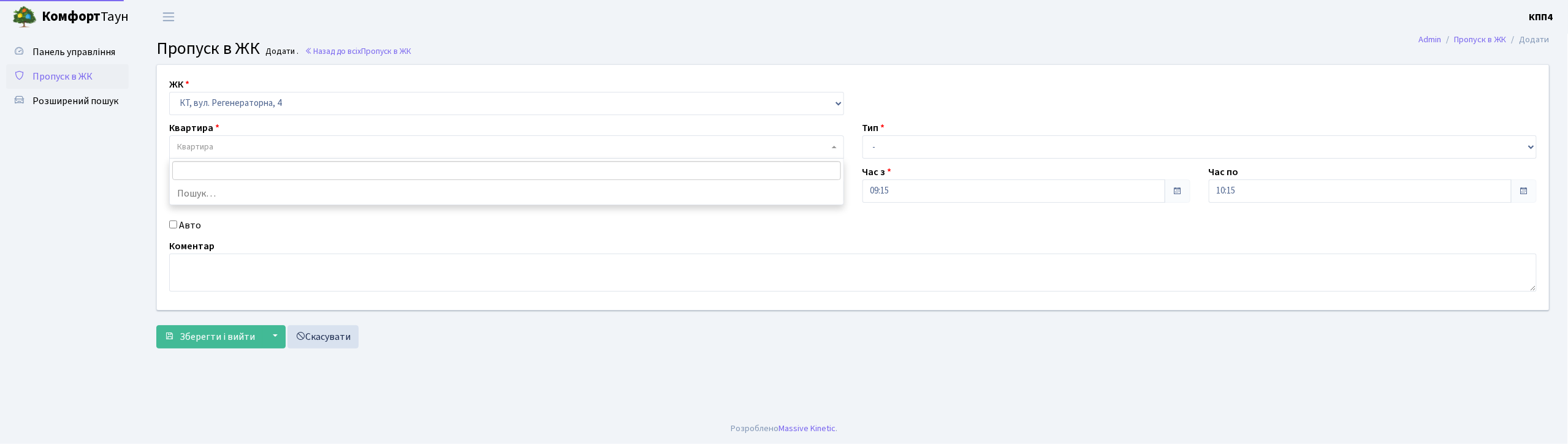
click at [260, 137] on span "Квартира" at bounding box center [507, 147] width 675 height 23
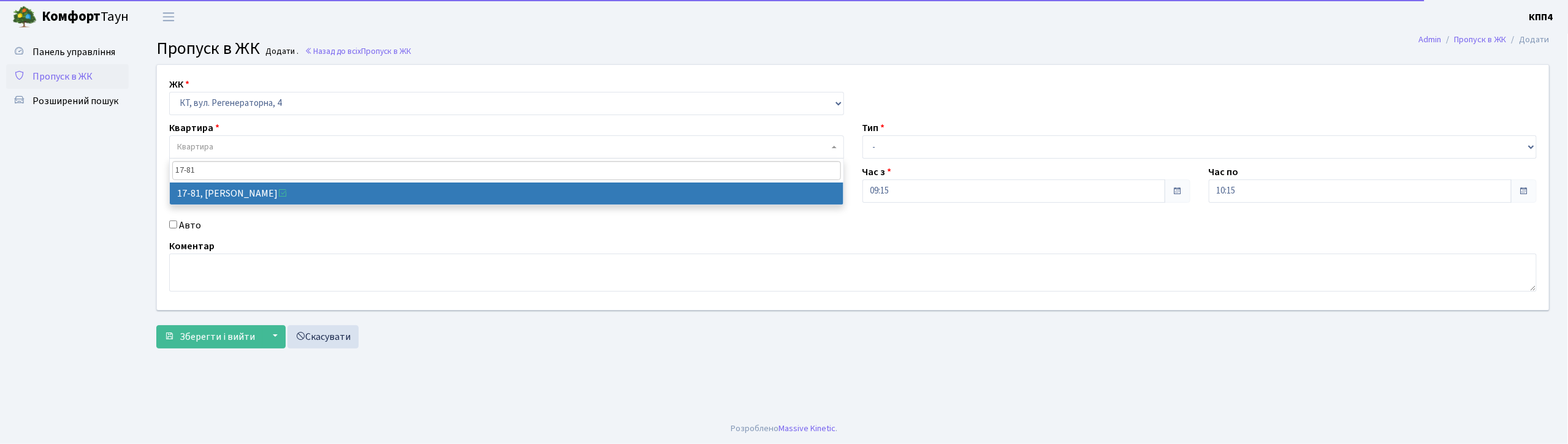
type input "17-81"
select select "9035"
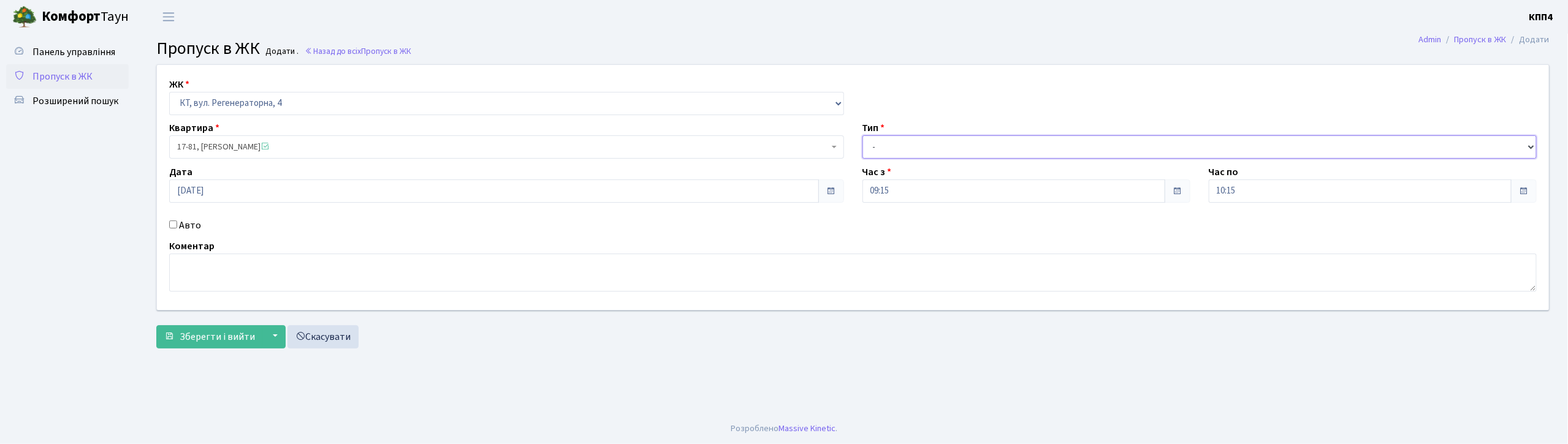
click at [988, 149] on select "- Доставка Таксі Гості Сервіс" at bounding box center [1199, 147] width 675 height 23
select select "3"
click at [862, 136] on select "- Доставка Таксі Гості Сервіс" at bounding box center [1199, 147] width 675 height 23
click at [277, 290] on textarea at bounding box center [854, 273] width 1368 height 38
type textarea "ВСІХ"
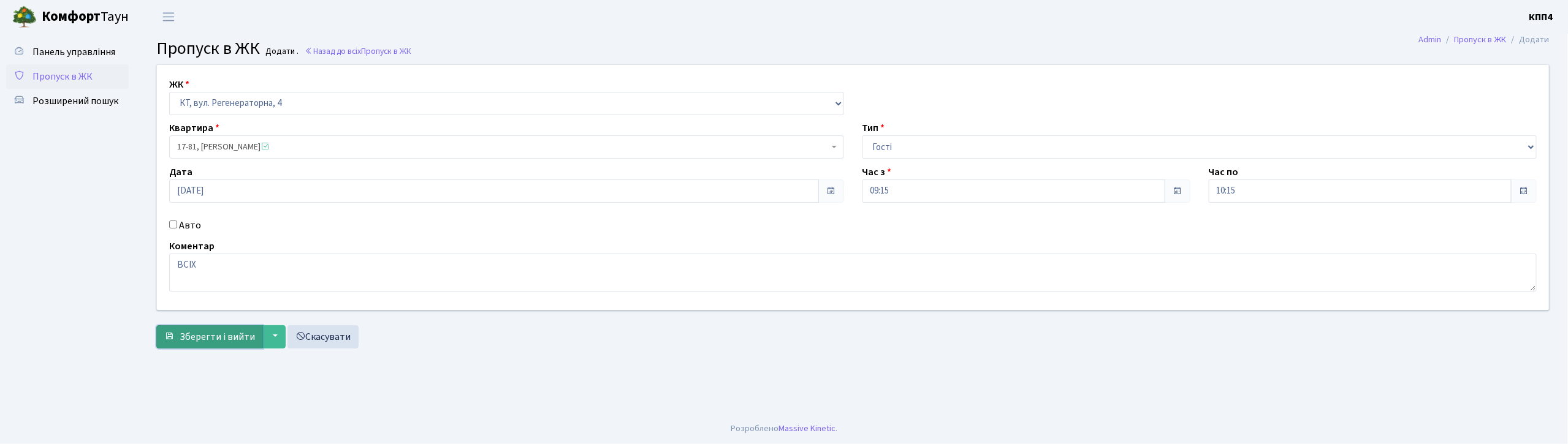
click at [209, 342] on span "Зберегти і вийти" at bounding box center [217, 337] width 76 height 14
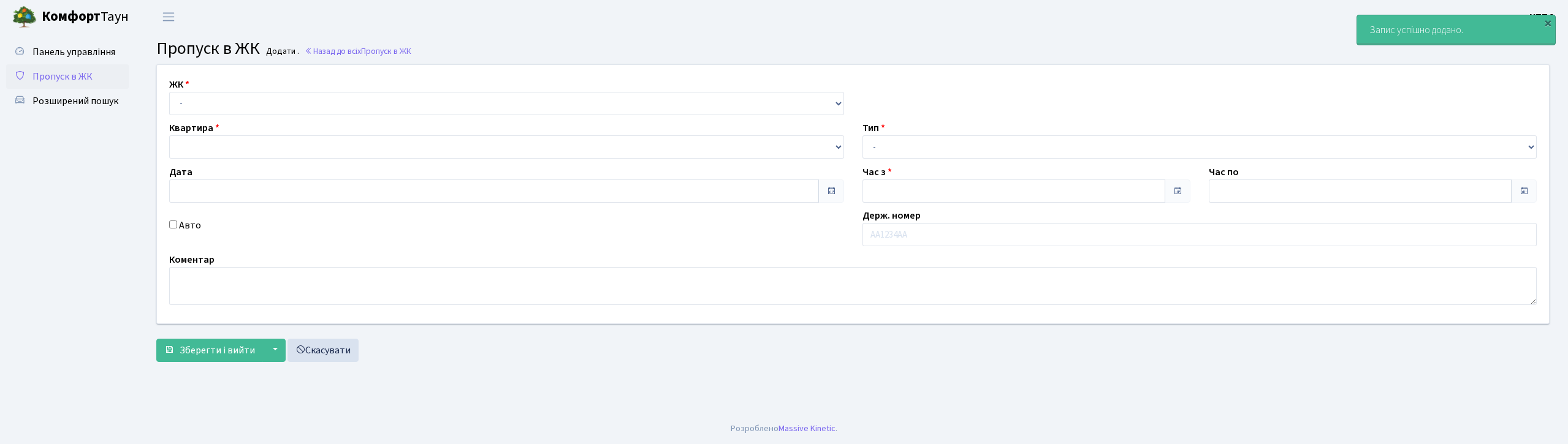
type input "[DATE]"
type input "09:15"
type input "10:15"
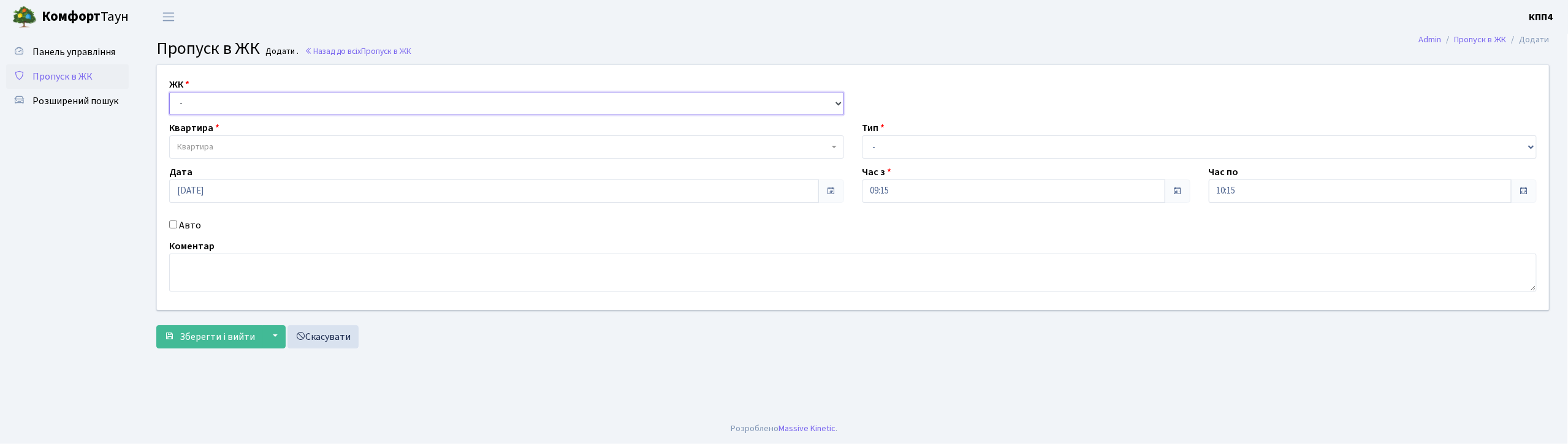
click at [322, 105] on select "- КТ, вул. Регенераторна, 4 КТ2, просп. [STREET_ADDRESS] [STREET_ADDRESS] [PERS…" at bounding box center [507, 103] width 675 height 23
select select "271"
click at [169, 92] on select "- КТ, вул. Регенераторна, 4 КТ2, просп. [STREET_ADDRESS] [STREET_ADDRESS] [PERS…" at bounding box center [507, 103] width 675 height 23
select select
click at [286, 142] on span "Квартира" at bounding box center [503, 147] width 652 height 12
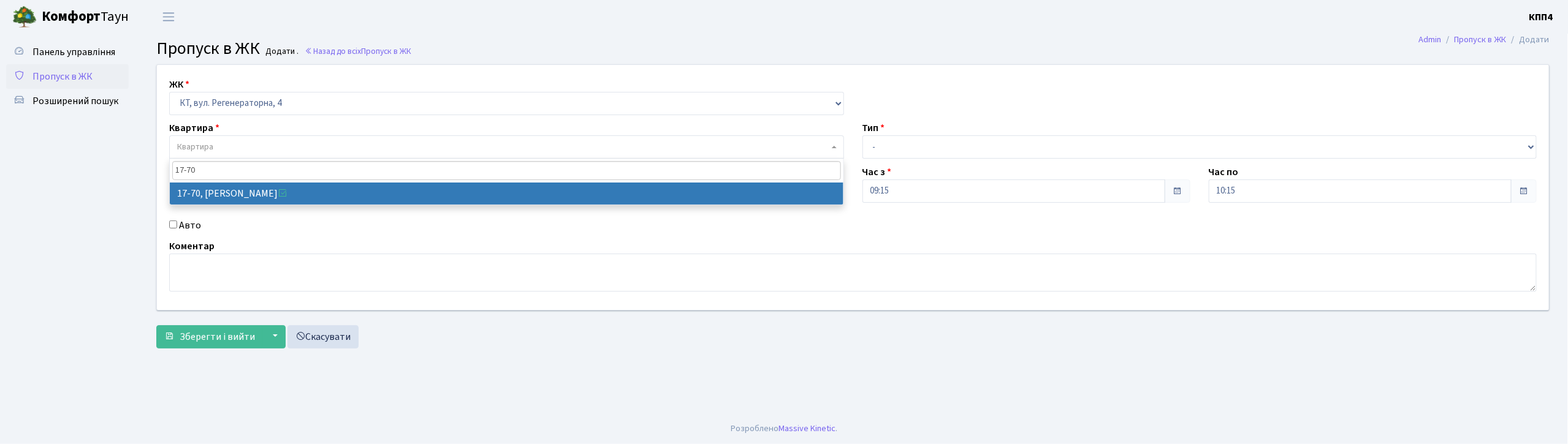
type input "17-70"
select select "9024"
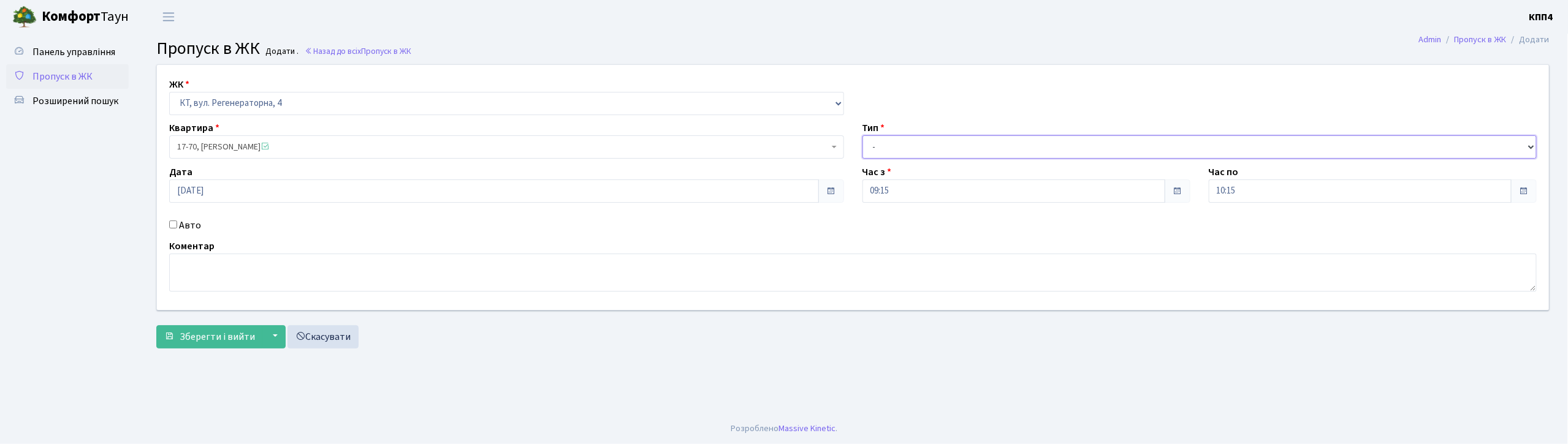
click at [923, 149] on select "- Доставка Таксі Гості Сервіс" at bounding box center [1199, 147] width 675 height 23
select select "1"
click at [862, 136] on select "- Доставка Таксі Гості Сервіс" at bounding box center [1199, 147] width 675 height 23
click at [222, 335] on span "Зберегти і вийти" at bounding box center [217, 337] width 76 height 14
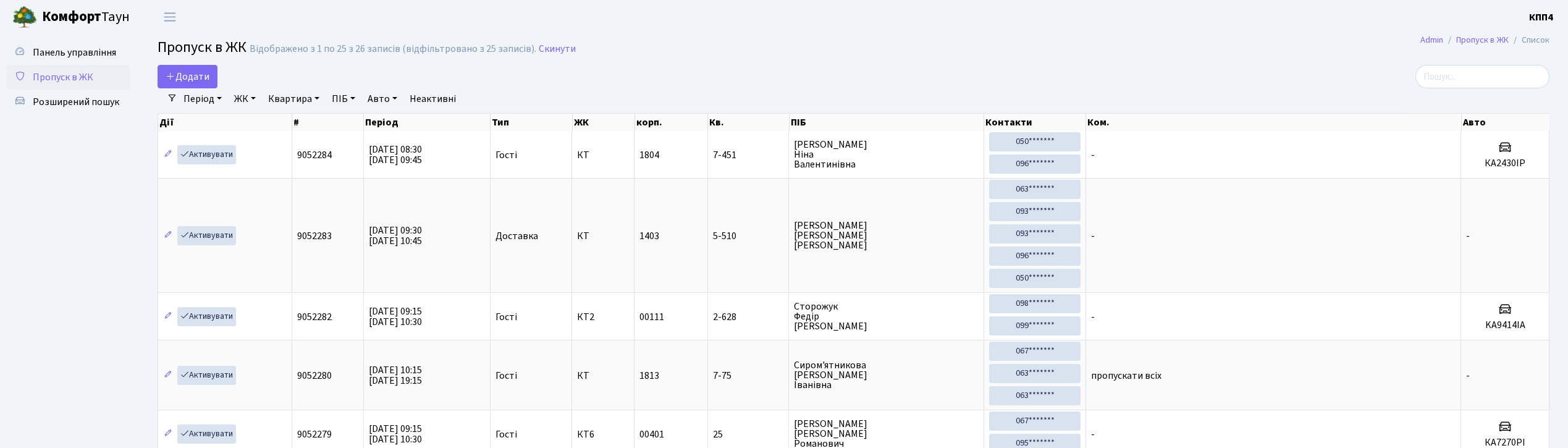
select select "25"
click at [1483, 84] on input "search" at bounding box center [1482, 76] width 134 height 24
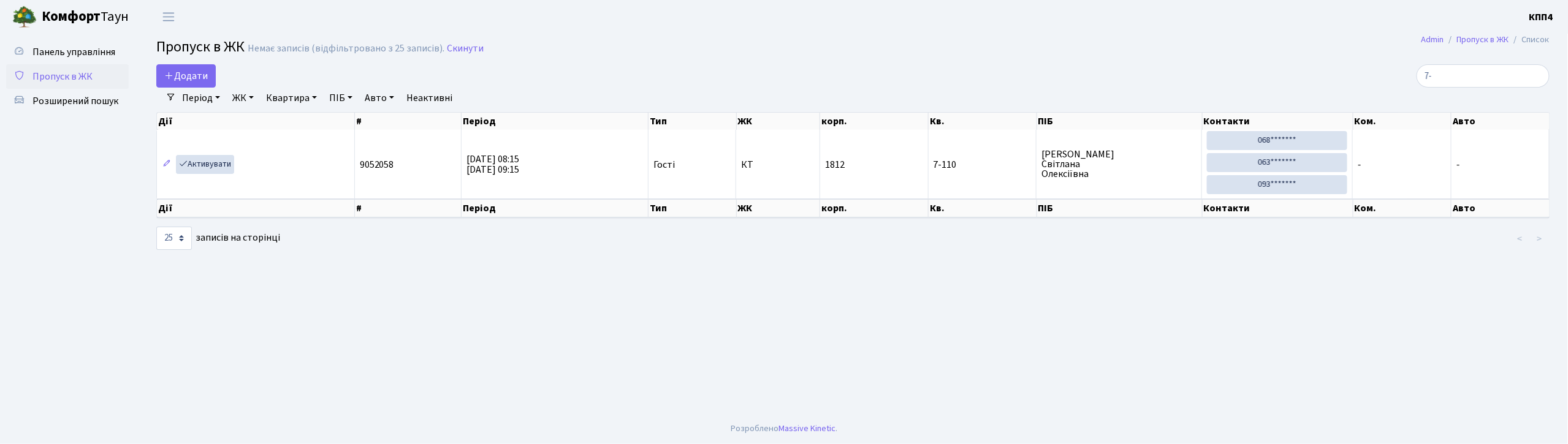
type input "7"
